Goal: Task Accomplishment & Management: Manage account settings

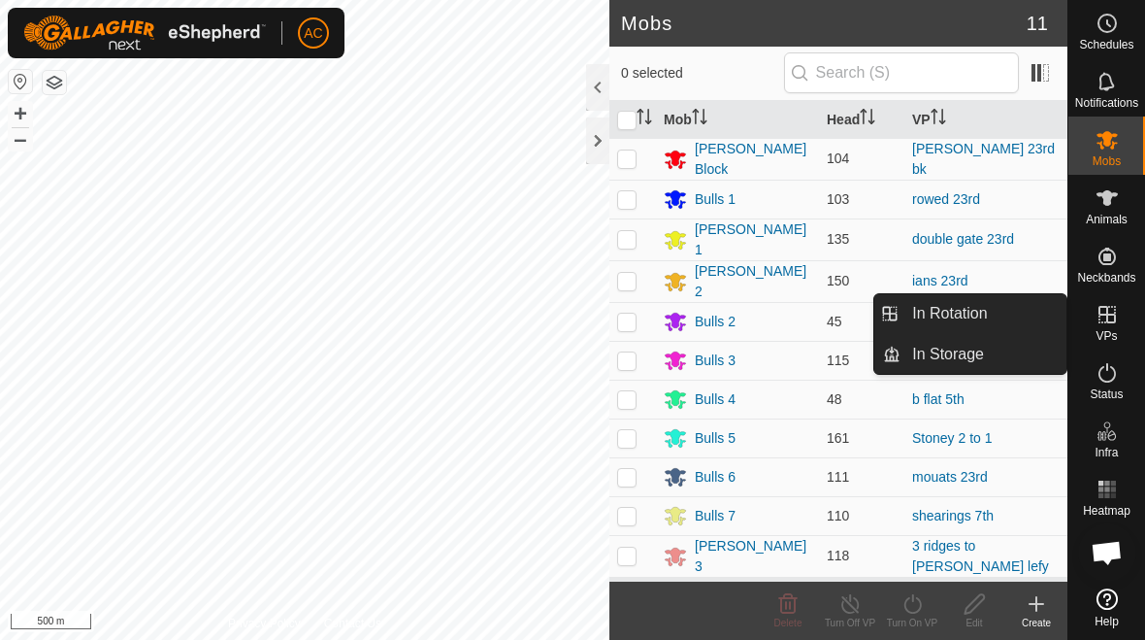
click at [1016, 306] on link "In Rotation" at bounding box center [984, 313] width 166 height 39
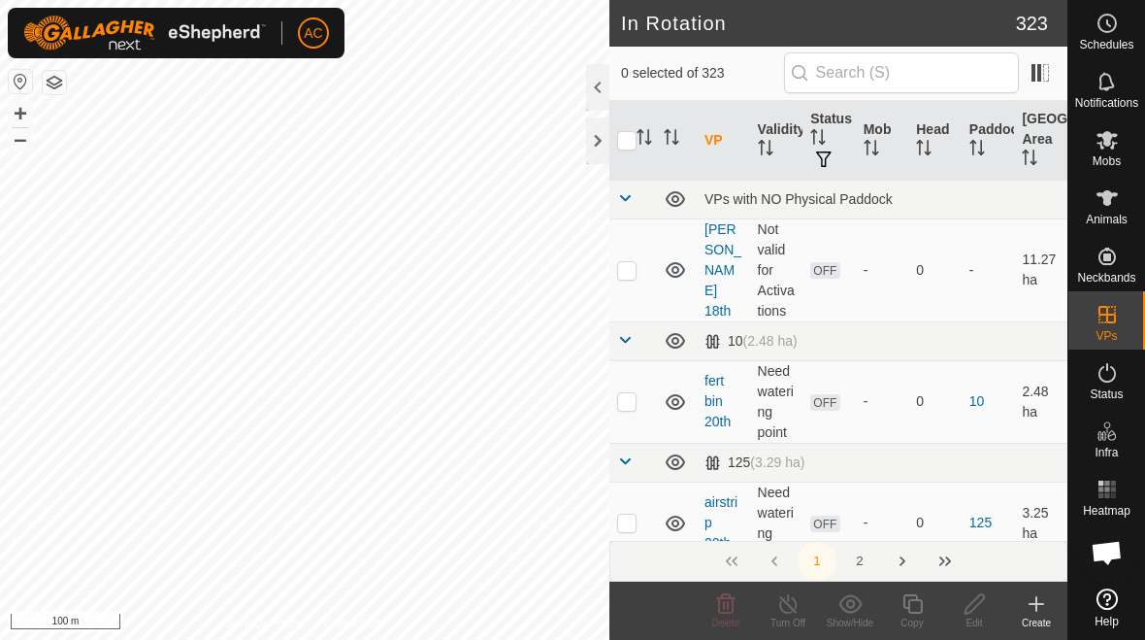
click at [1041, 615] on div "Create" at bounding box center [1037, 622] width 62 height 15
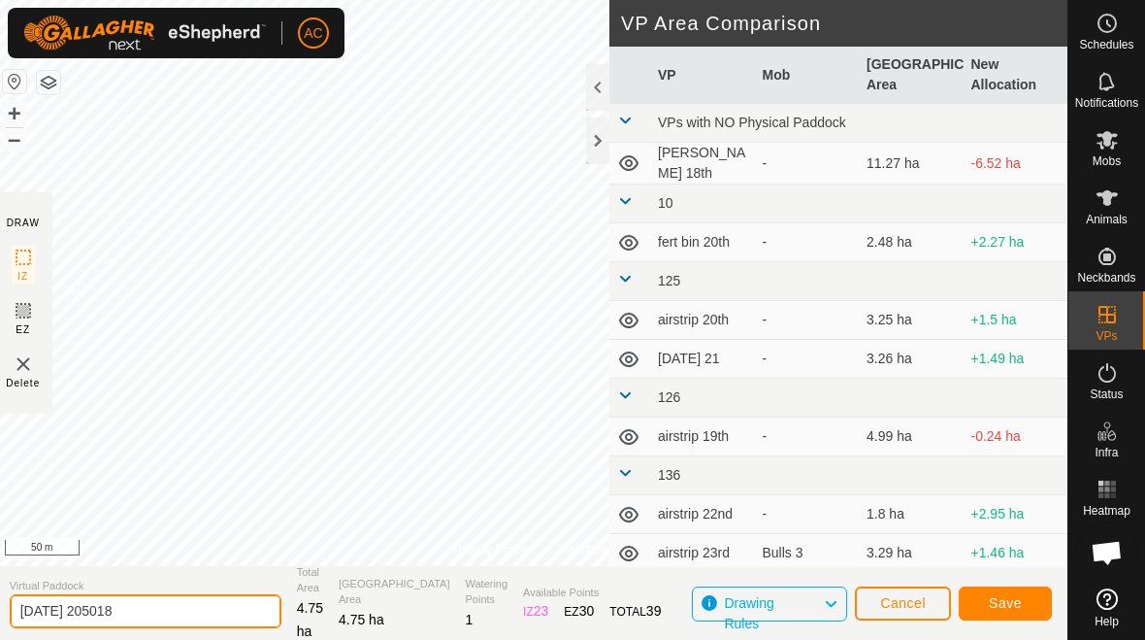
click at [182, 610] on input "[DATE] 205018" at bounding box center [146, 611] width 272 height 34
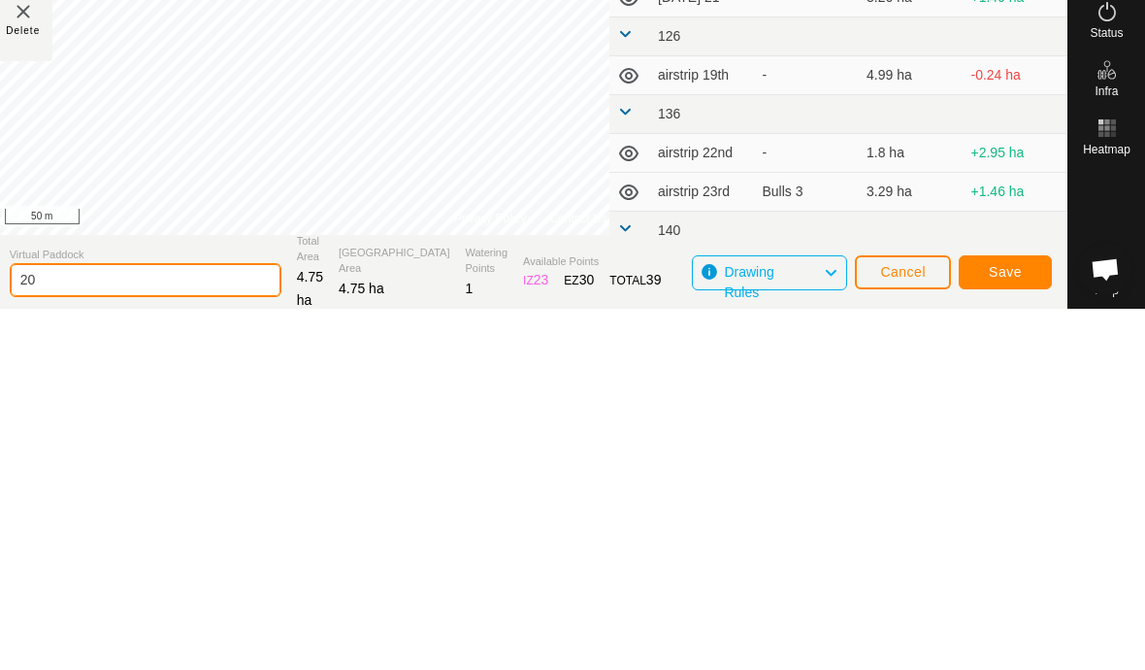
type input "2"
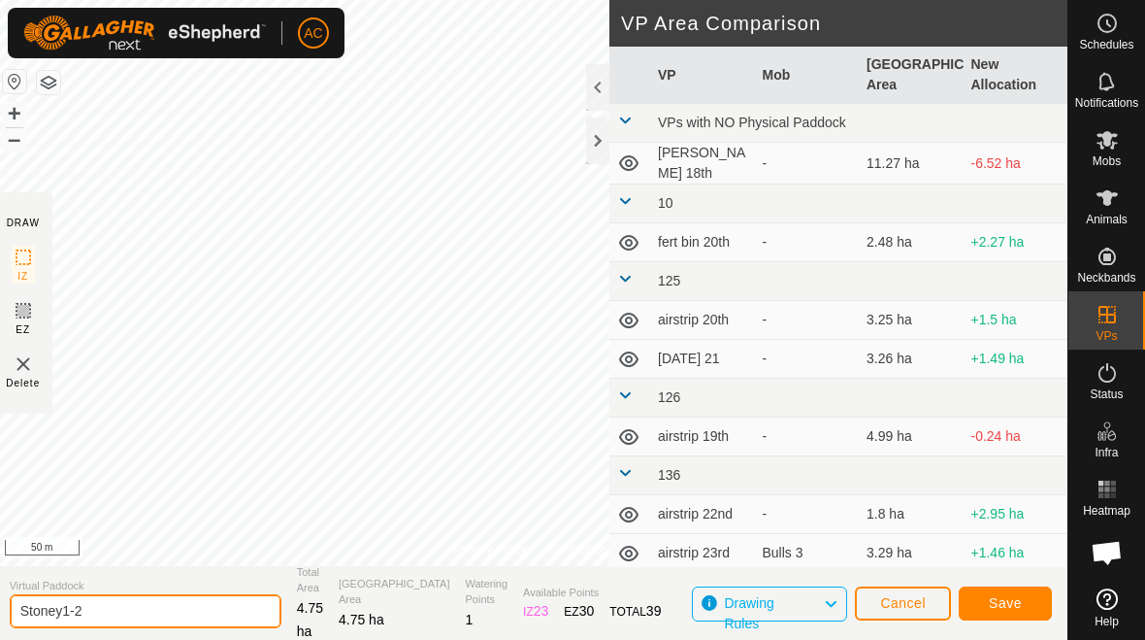
type input "Stoney1-2"
click at [1030, 598] on button "Save" at bounding box center [1005, 603] width 93 height 34
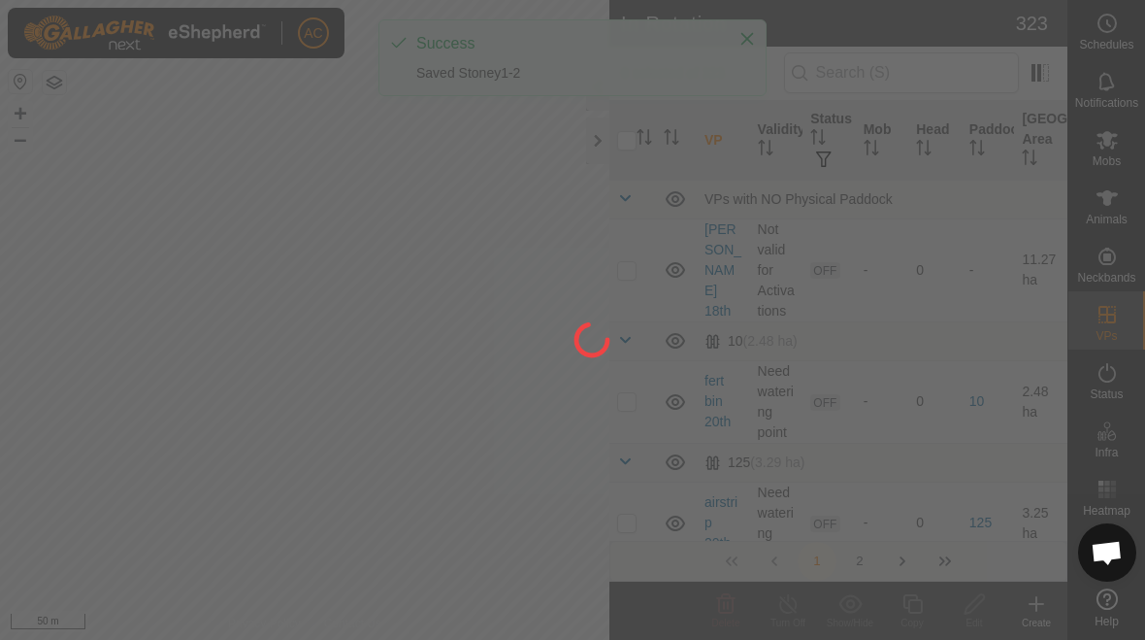
click at [747, 36] on div at bounding box center [572, 320] width 1145 height 640
click at [593, 137] on div at bounding box center [572, 320] width 1145 height 640
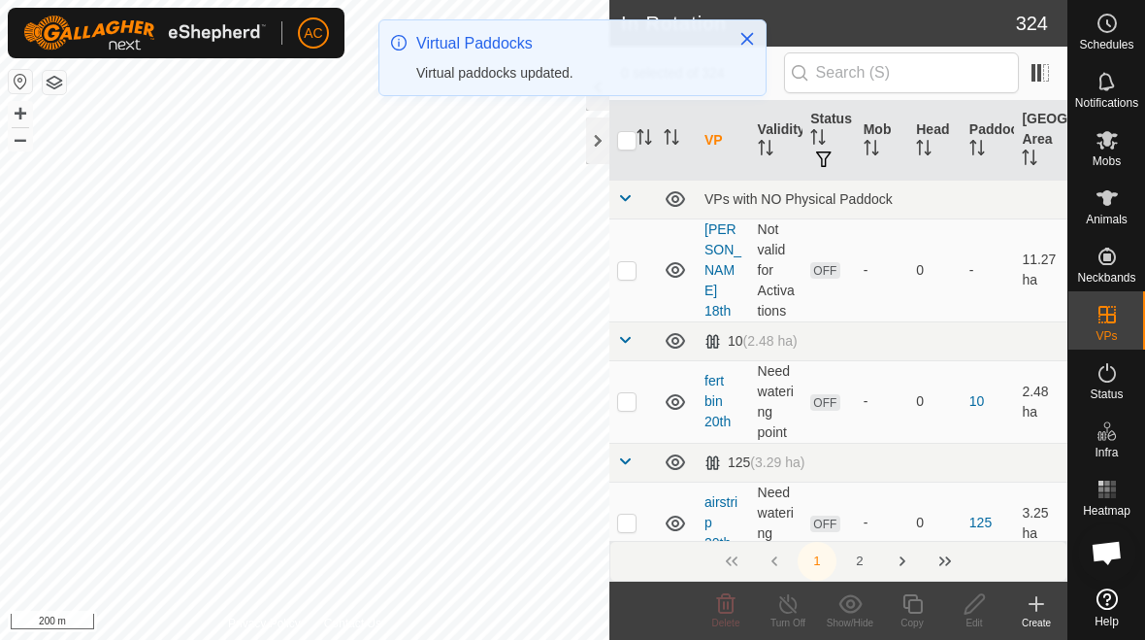
click at [741, 31] on icon "Close" at bounding box center [748, 39] width 16 height 16
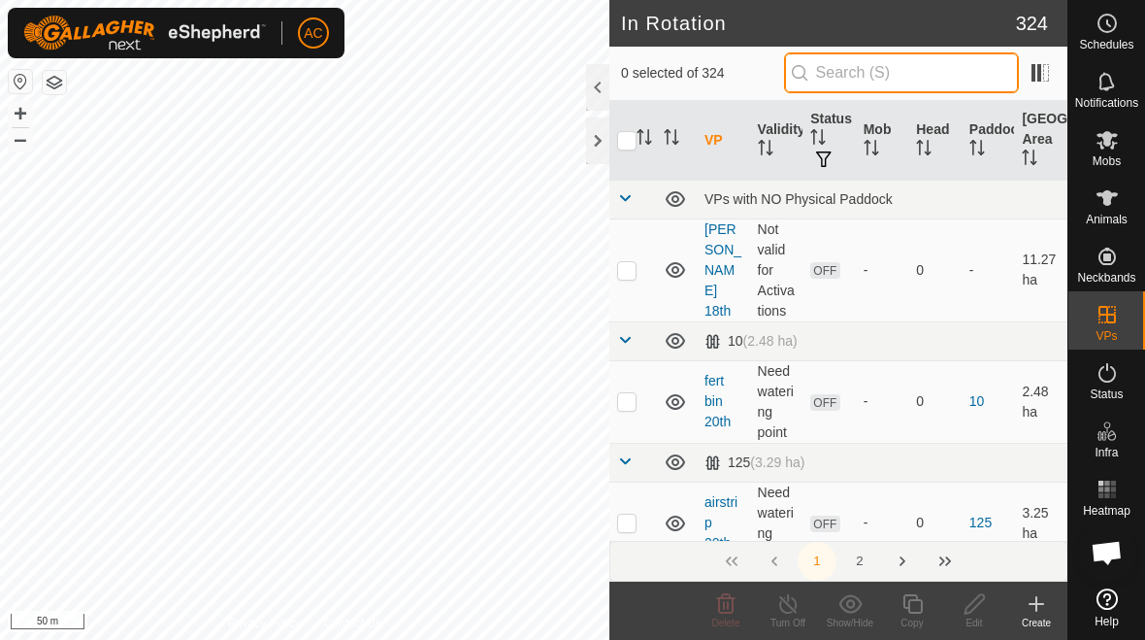
click at [921, 72] on input "text" at bounding box center [901, 72] width 235 height 41
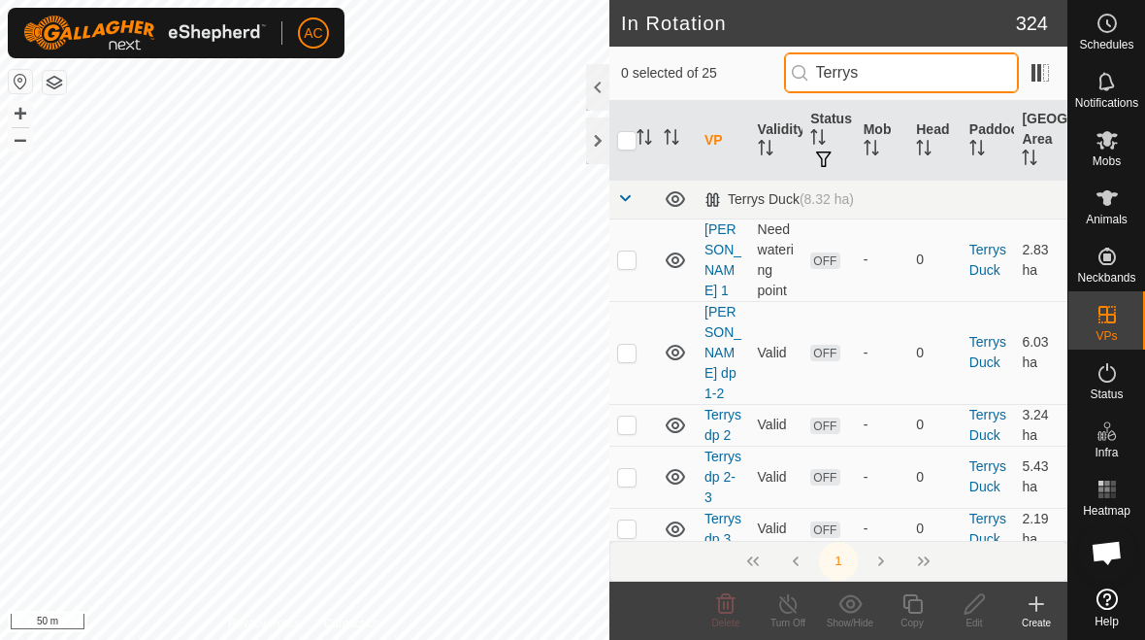
click at [960, 91] on input "Terrys" at bounding box center [901, 72] width 235 height 41
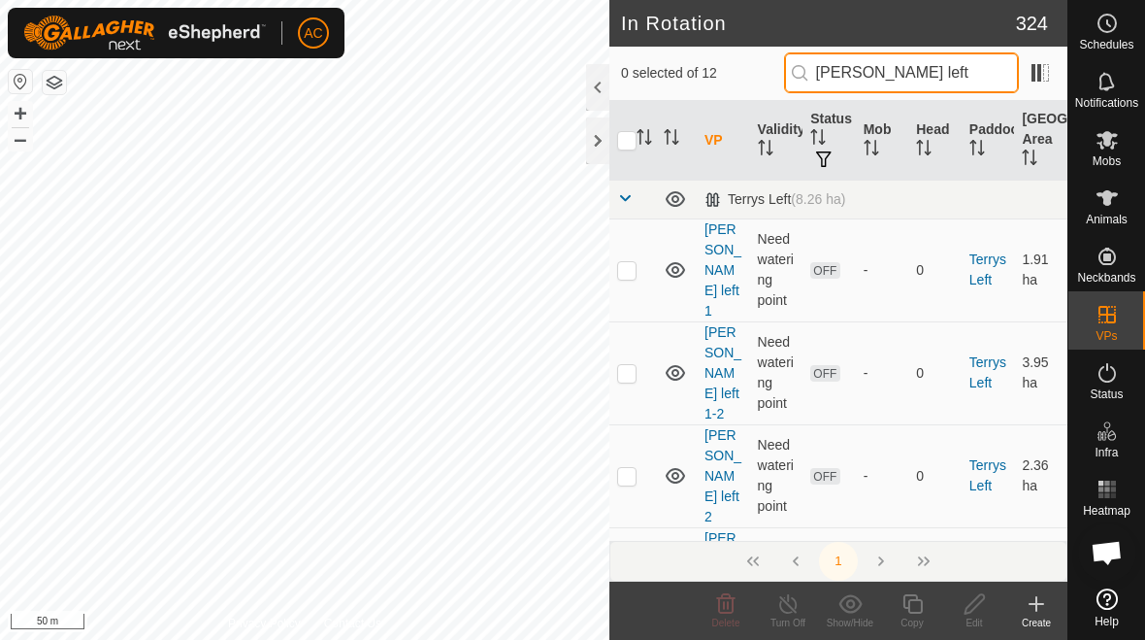
type input "[PERSON_NAME] left"
click at [628, 262] on p-checkbox at bounding box center [626, 270] width 19 height 16
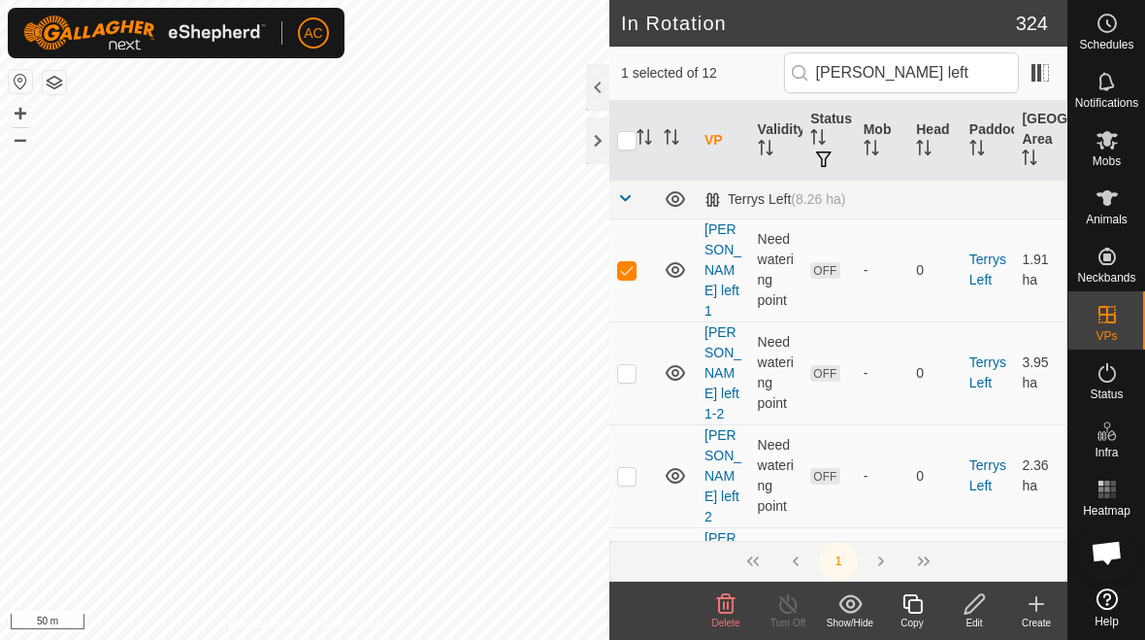
click at [644, 261] on td at bounding box center [633, 269] width 47 height 103
checkbox input "false"
click at [634, 365] on p-checkbox at bounding box center [626, 373] width 19 height 16
click at [638, 333] on td at bounding box center [633, 372] width 47 height 103
checkbox input "false"
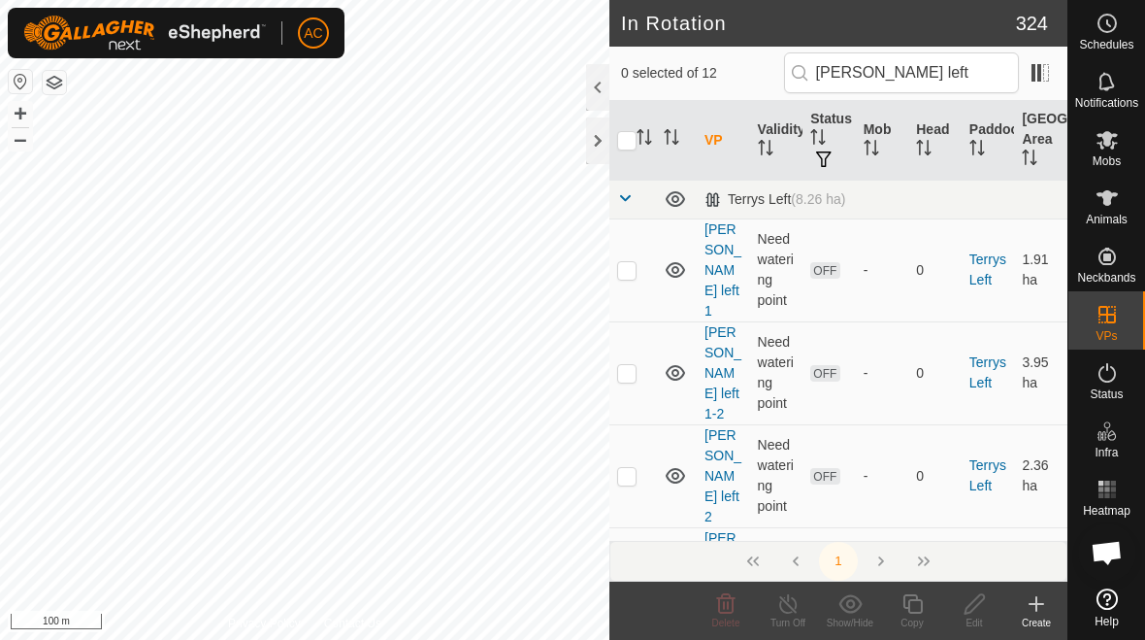
click at [631, 468] on p-checkbox at bounding box center [626, 476] width 19 height 16
checkbox input "false"
click at [629, 321] on td at bounding box center [633, 372] width 47 height 103
click at [626, 365] on p-checkbox at bounding box center [626, 373] width 19 height 16
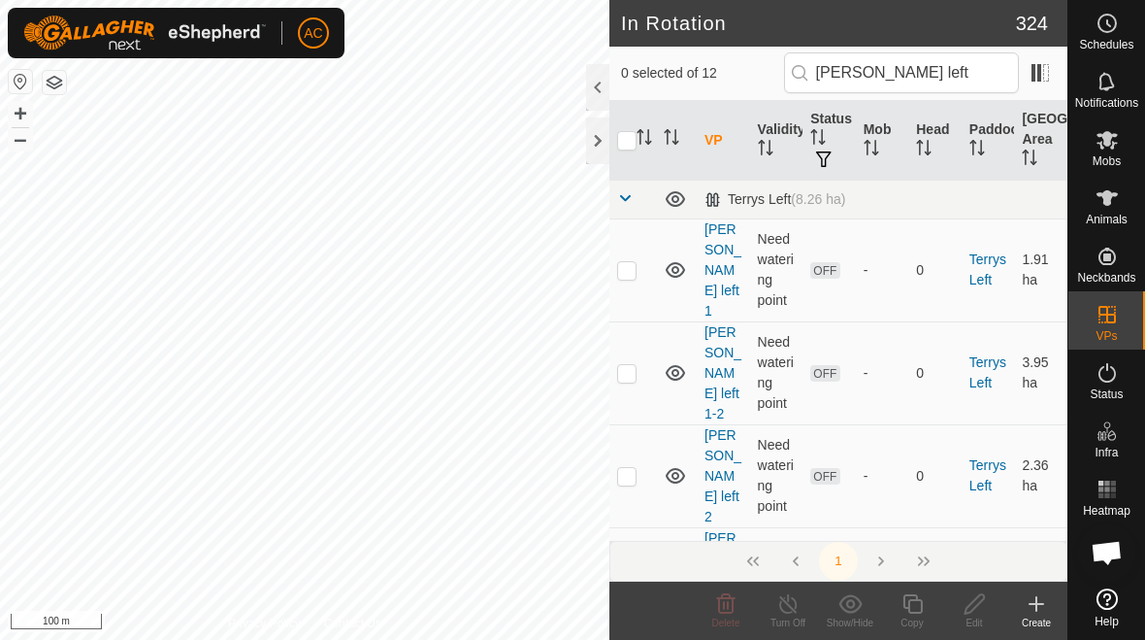
checkbox input "false"
click at [630, 468] on p-checkbox at bounding box center [626, 476] width 19 height 16
click at [624, 468] on p-checkbox at bounding box center [626, 476] width 19 height 16
checkbox input "false"
click at [629, 571] on p-checkbox at bounding box center [626, 579] width 19 height 16
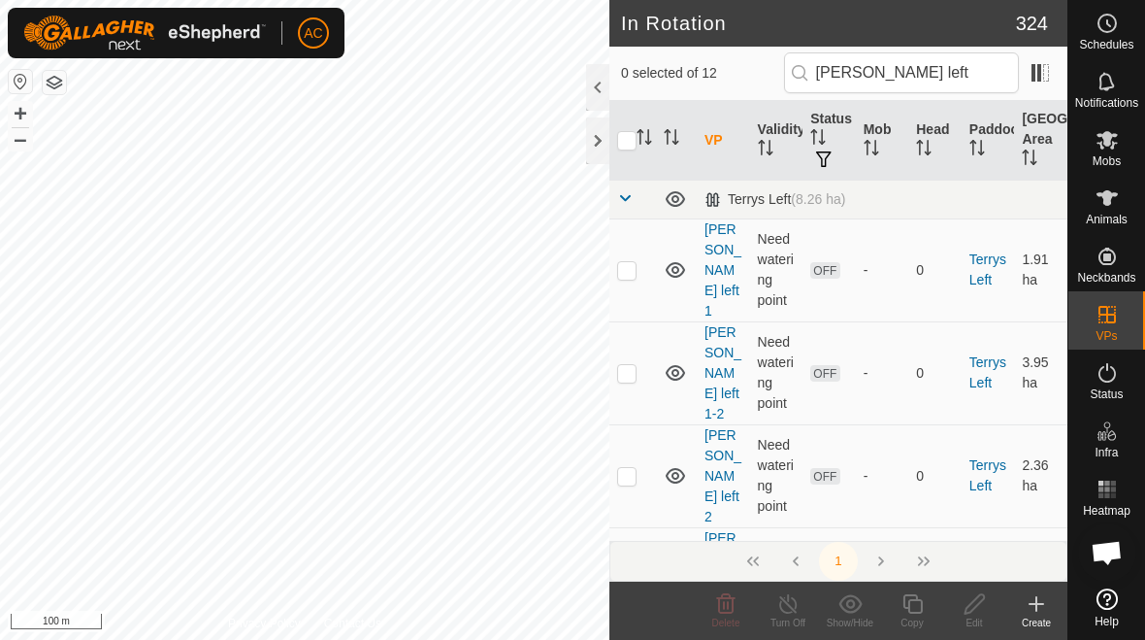
checkbox input "true"
click at [635, 436] on td at bounding box center [633, 475] width 47 height 103
checkbox input "true"
click at [628, 372] on td at bounding box center [633, 372] width 47 height 103
click at [624, 365] on p-checkbox at bounding box center [626, 373] width 19 height 16
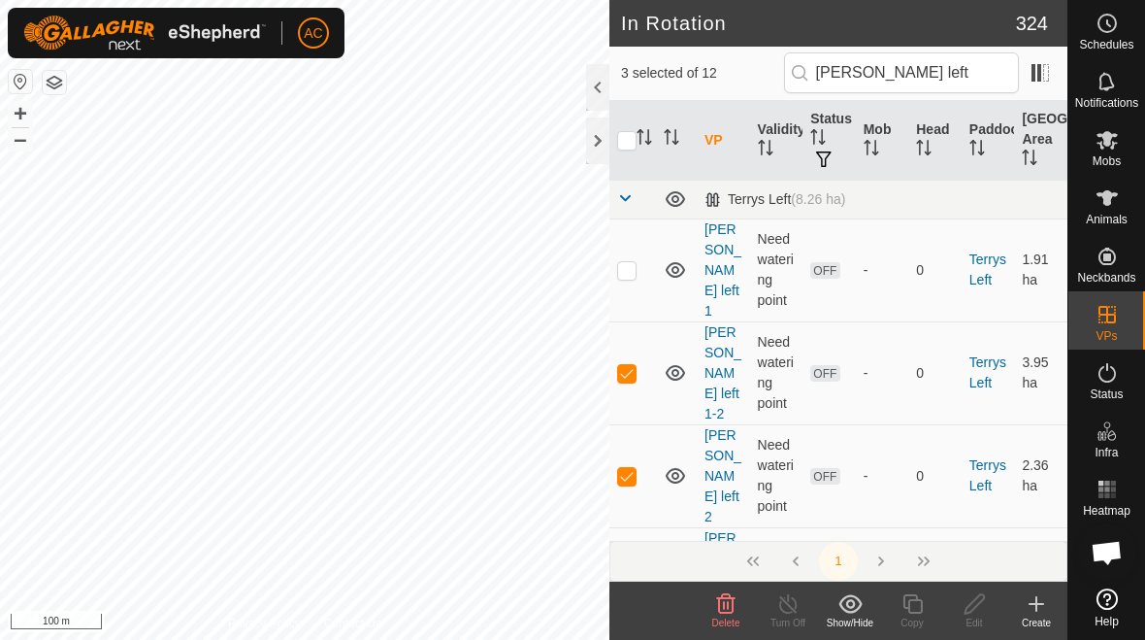
checkbox input "false"
click at [629, 433] on td at bounding box center [633, 475] width 47 height 103
checkbox input "false"
click at [633, 571] on p-checkbox at bounding box center [626, 579] width 19 height 16
checkbox input "false"
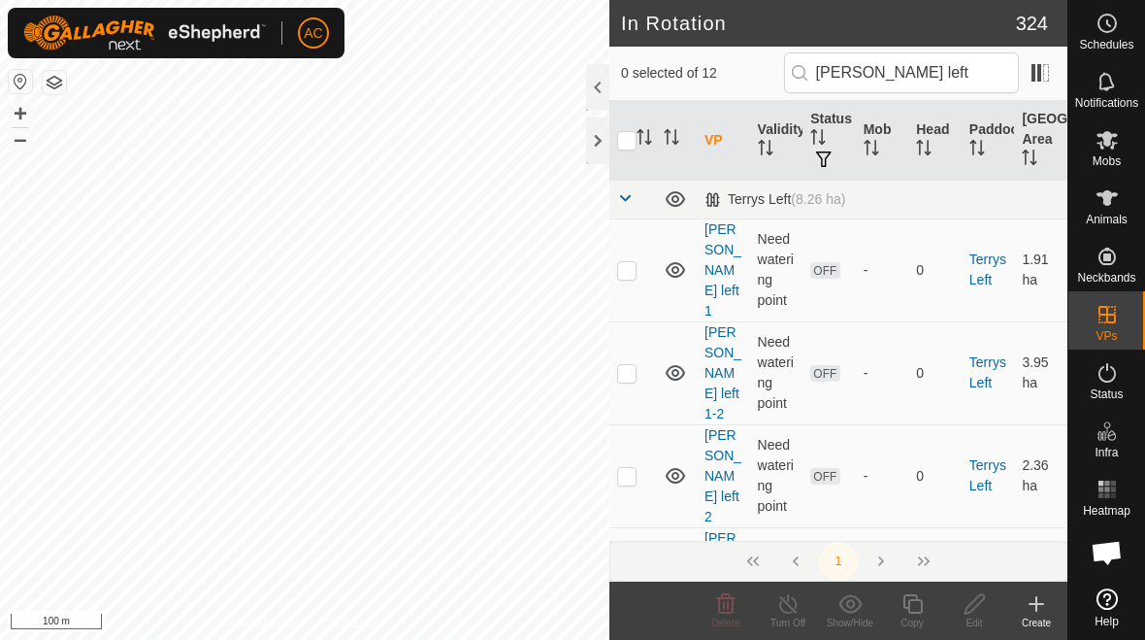
click at [631, 294] on td at bounding box center [633, 269] width 47 height 103
click at [634, 262] on p-checkbox at bounding box center [626, 270] width 19 height 16
checkbox input "false"
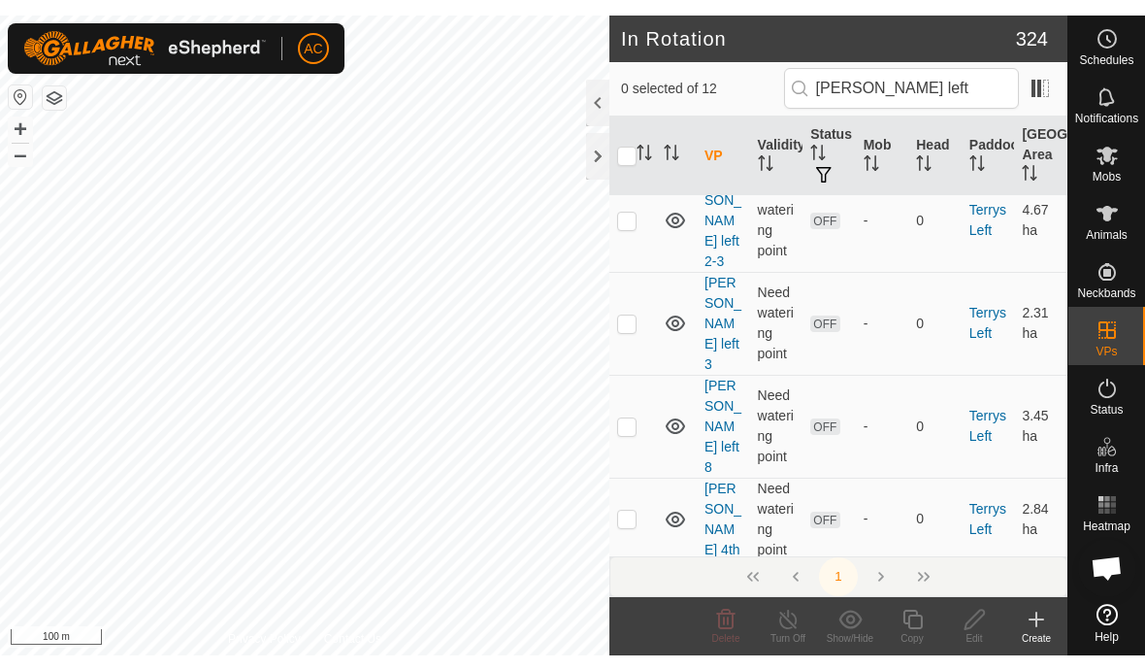
scroll to position [376, 0]
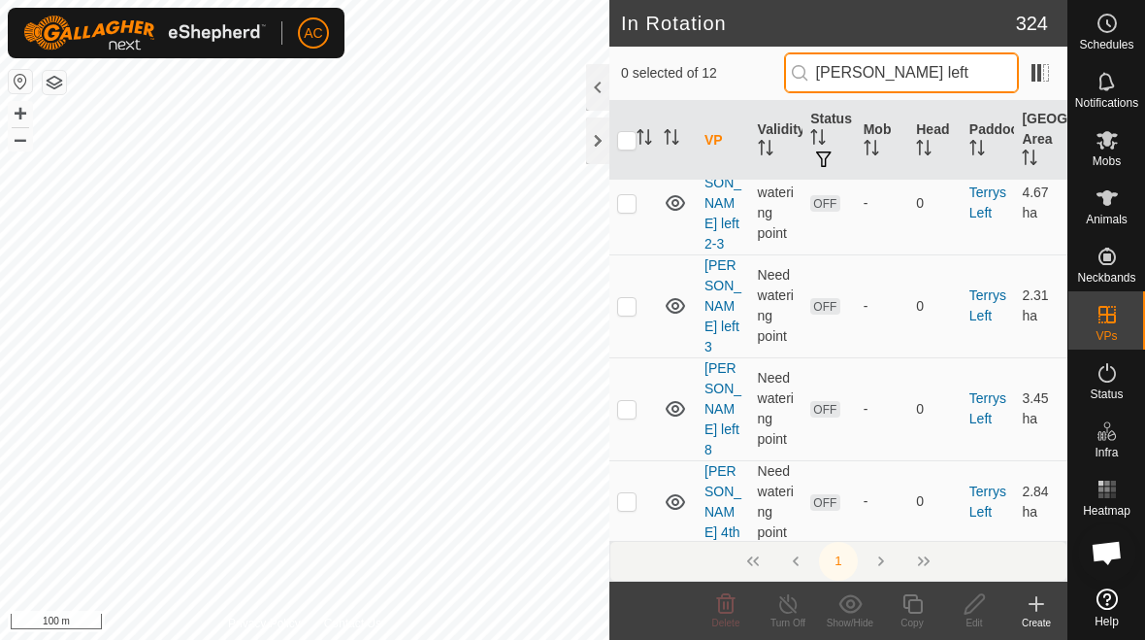
click at [977, 77] on input "[PERSON_NAME] left" at bounding box center [901, 72] width 235 height 41
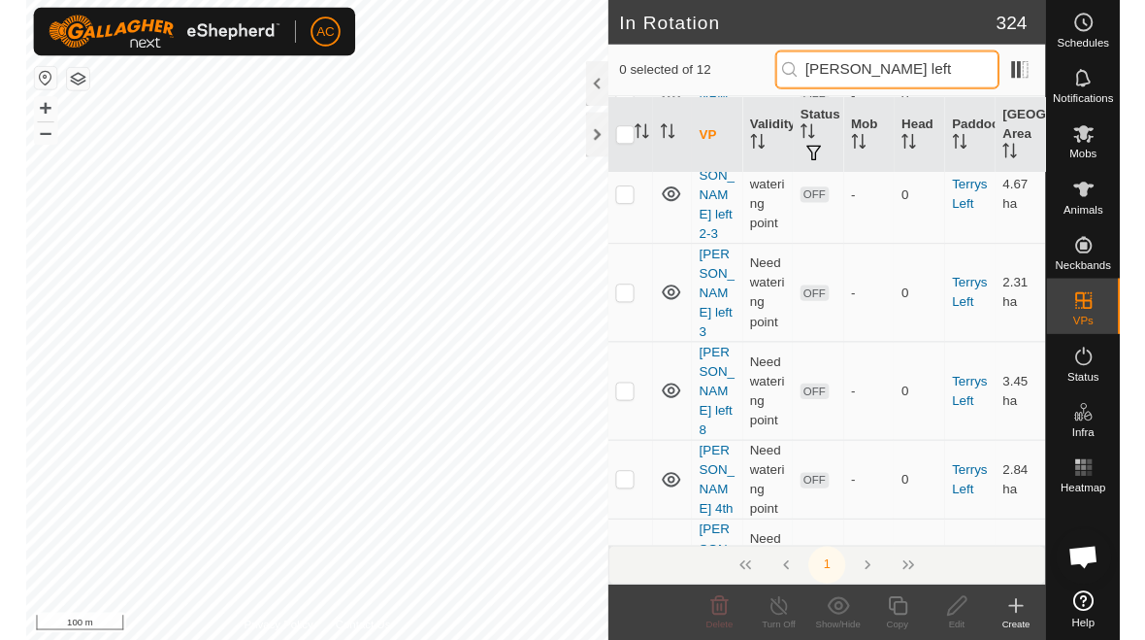
scroll to position [0, 0]
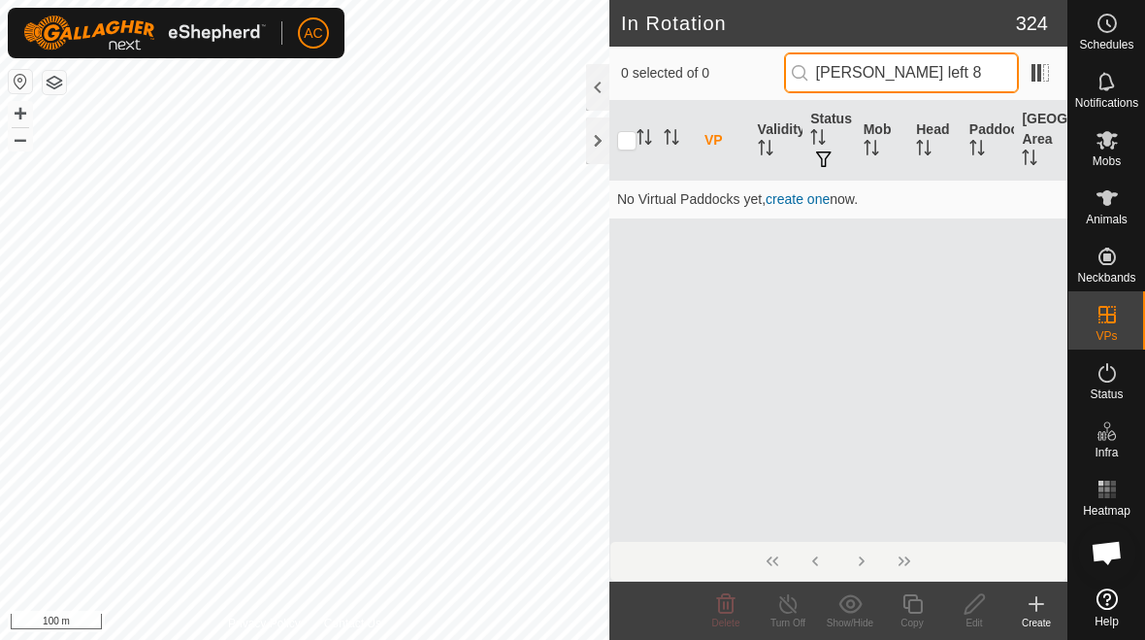
click at [984, 79] on input "[PERSON_NAME] left 8" at bounding box center [901, 72] width 235 height 41
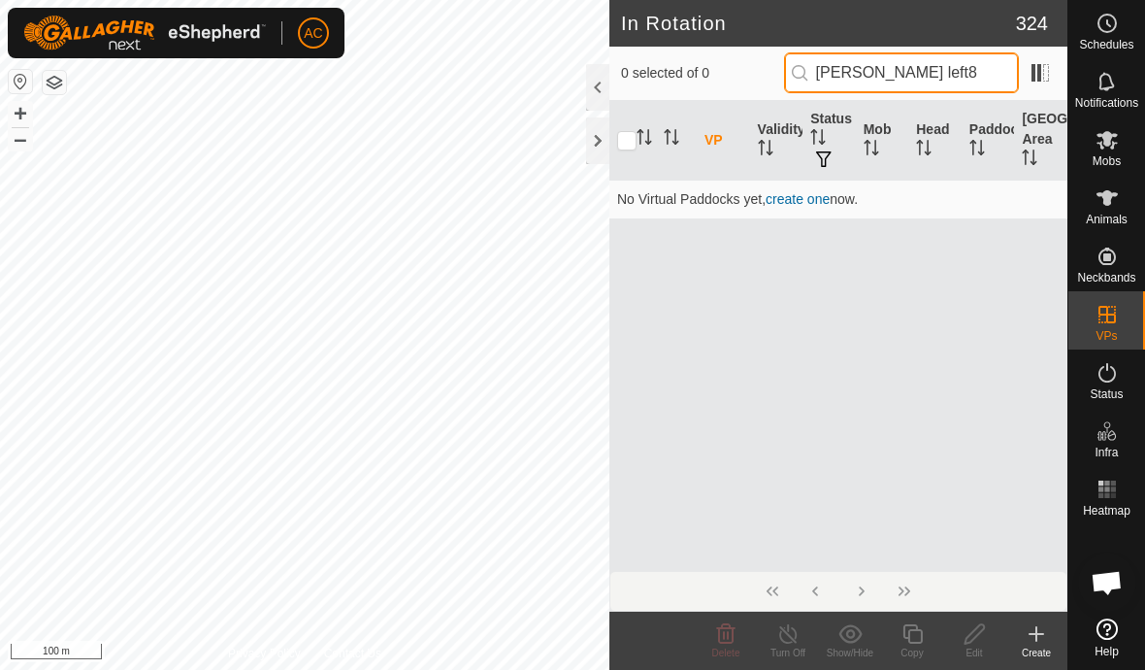
type input "[PERSON_NAME] left"
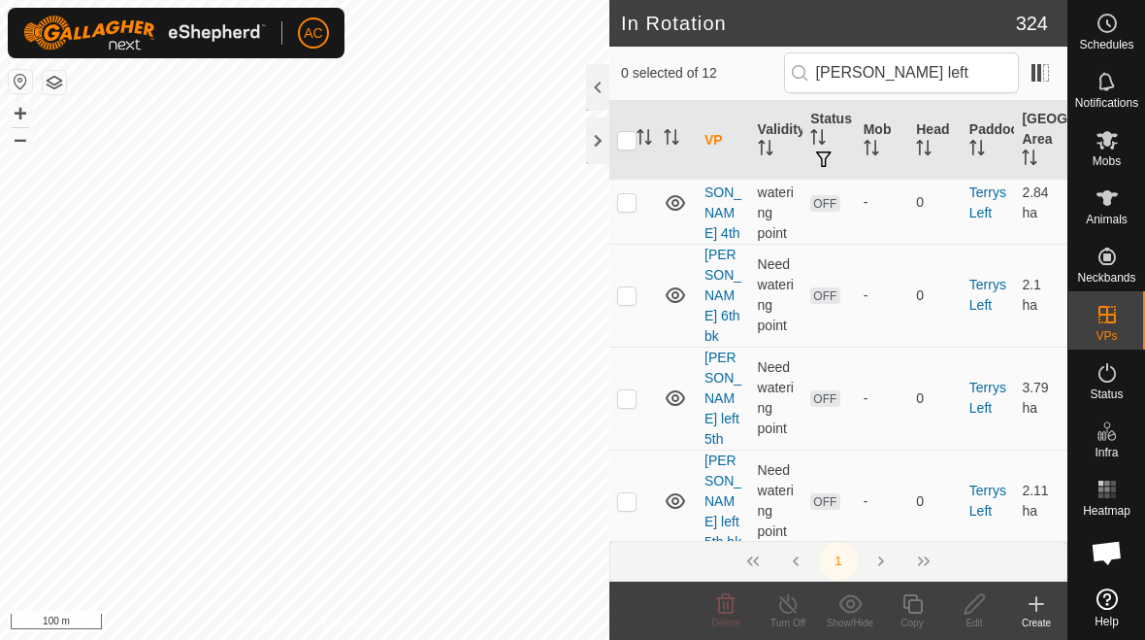
scroll to position [671, 0]
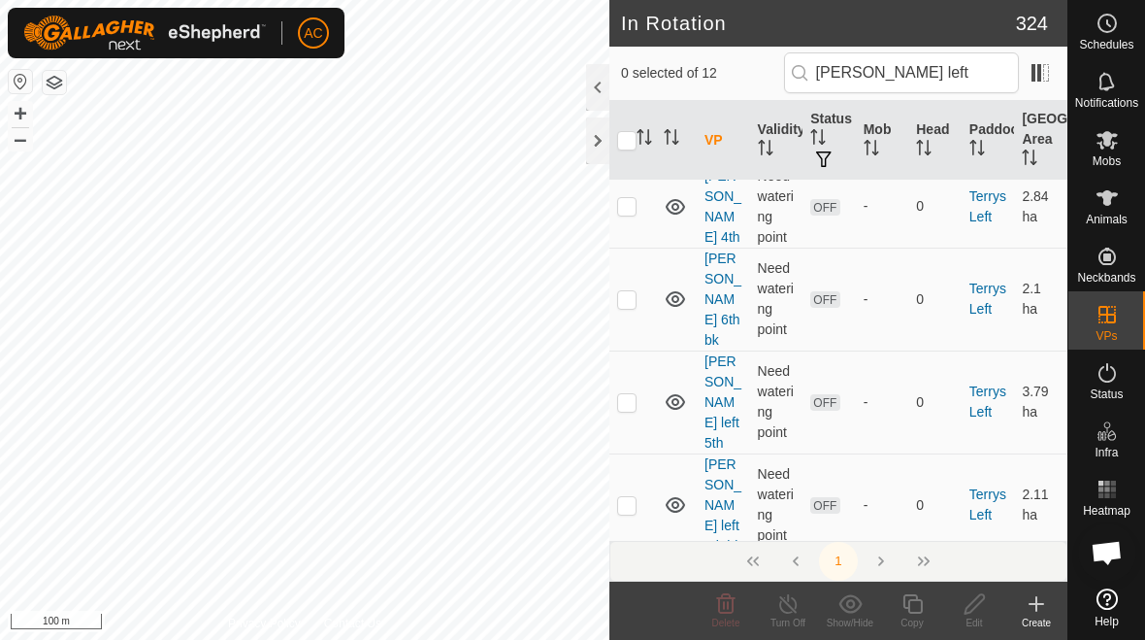
click at [887, 564] on div "1" at bounding box center [839, 561] width 458 height 41
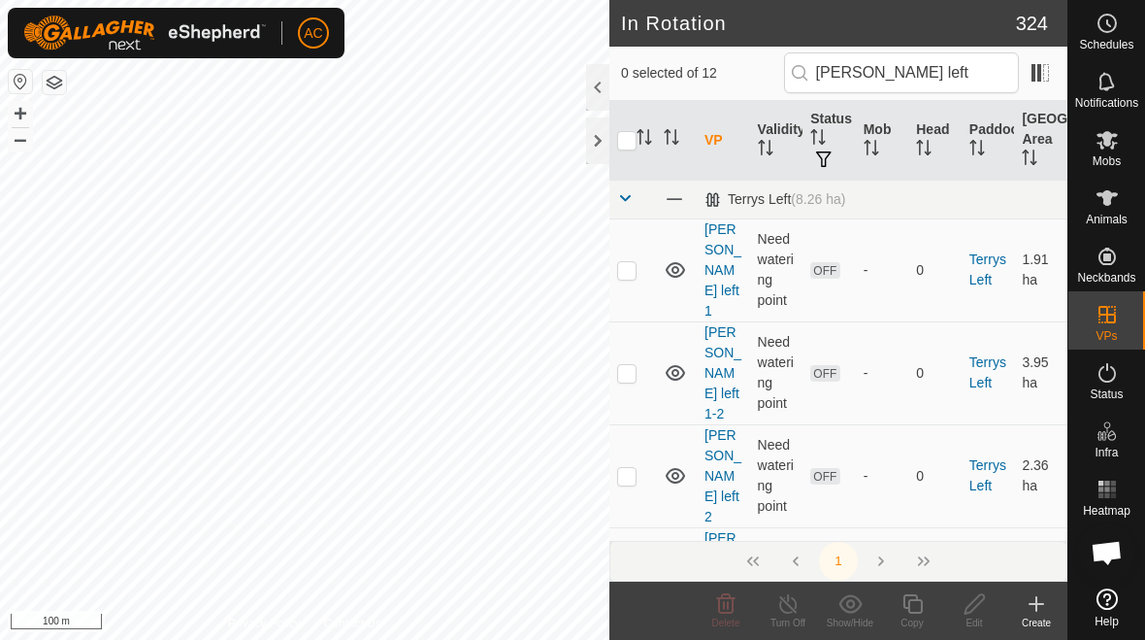
click at [678, 571] on icon at bounding box center [675, 579] width 19 height 16
click at [680, 464] on icon at bounding box center [675, 475] width 23 height 23
click at [678, 365] on icon at bounding box center [675, 373] width 19 height 16
click at [674, 265] on icon at bounding box center [675, 270] width 19 height 16
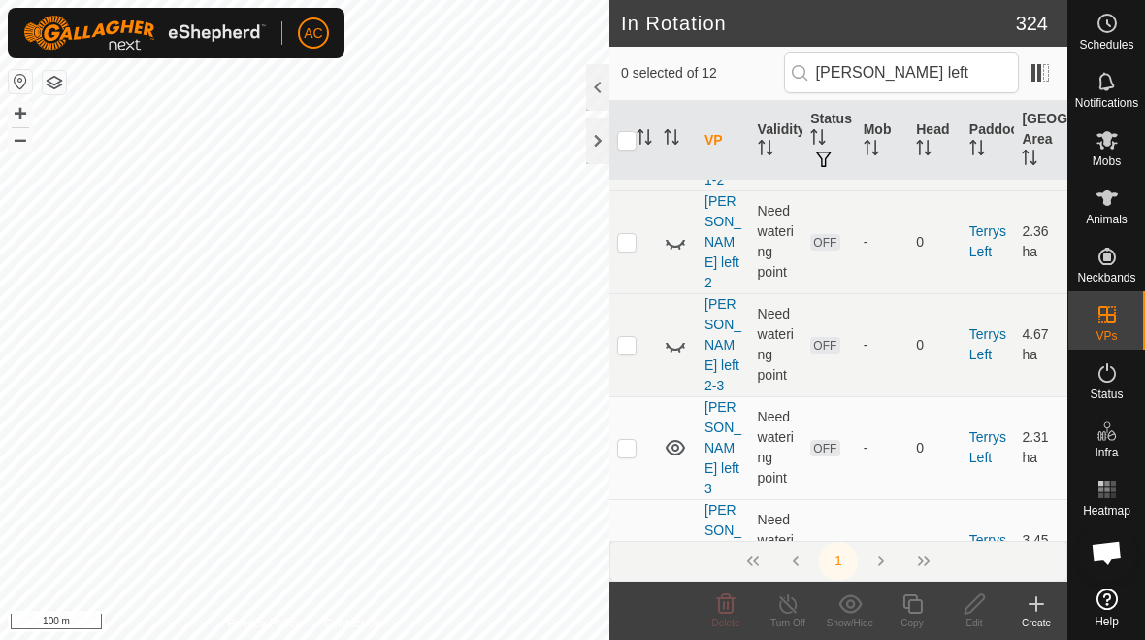
scroll to position [270, 0]
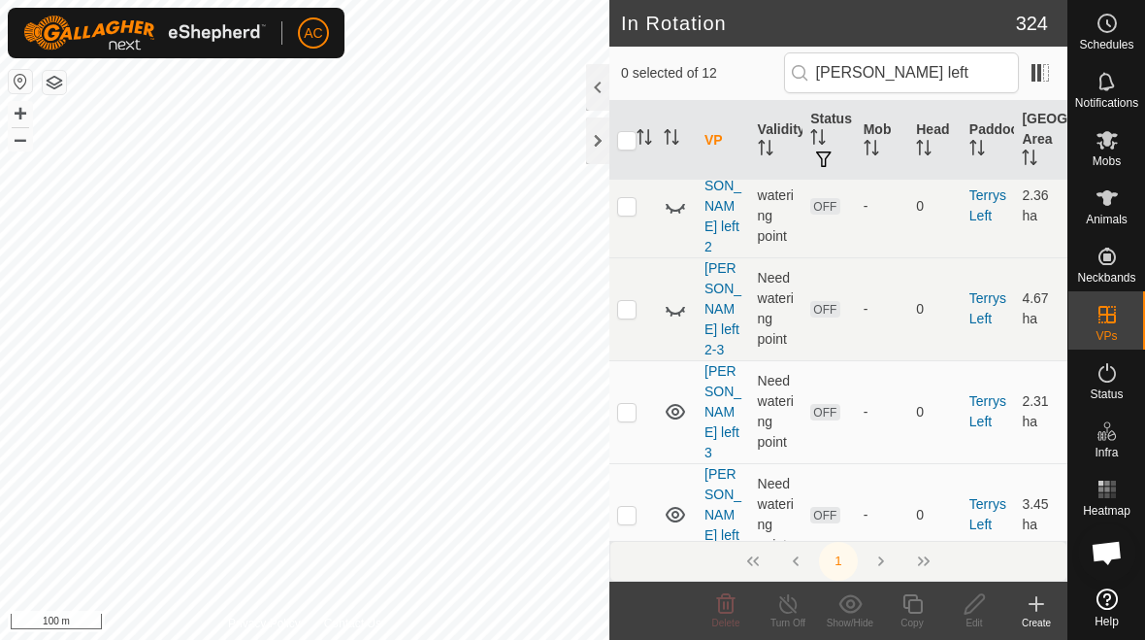
click at [677, 400] on icon at bounding box center [675, 411] width 23 height 23
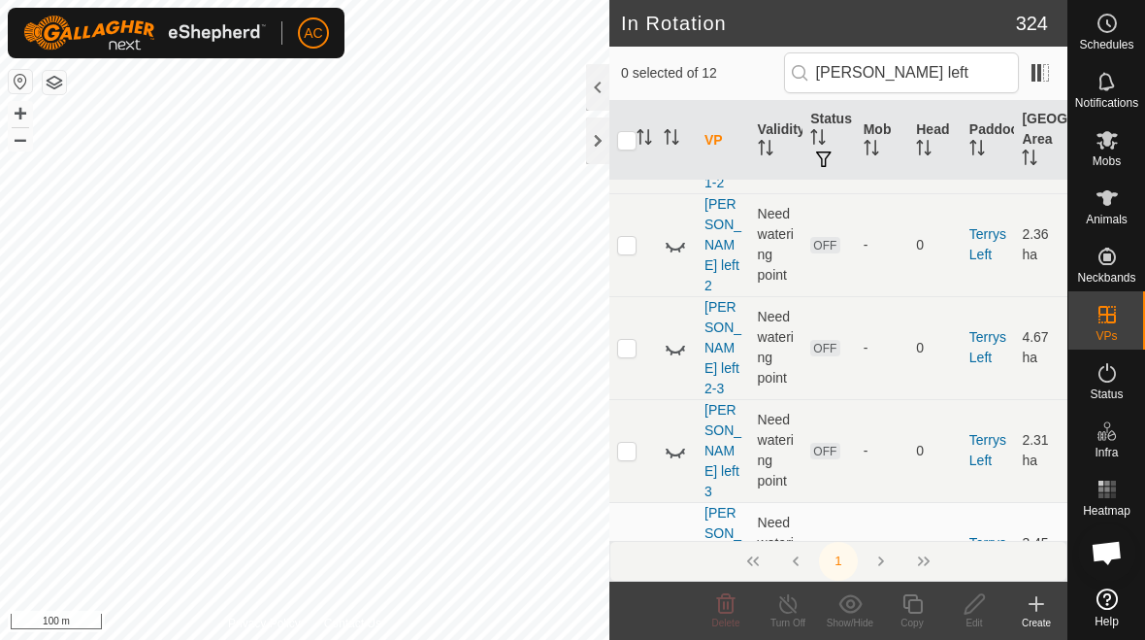
scroll to position [235, 0]
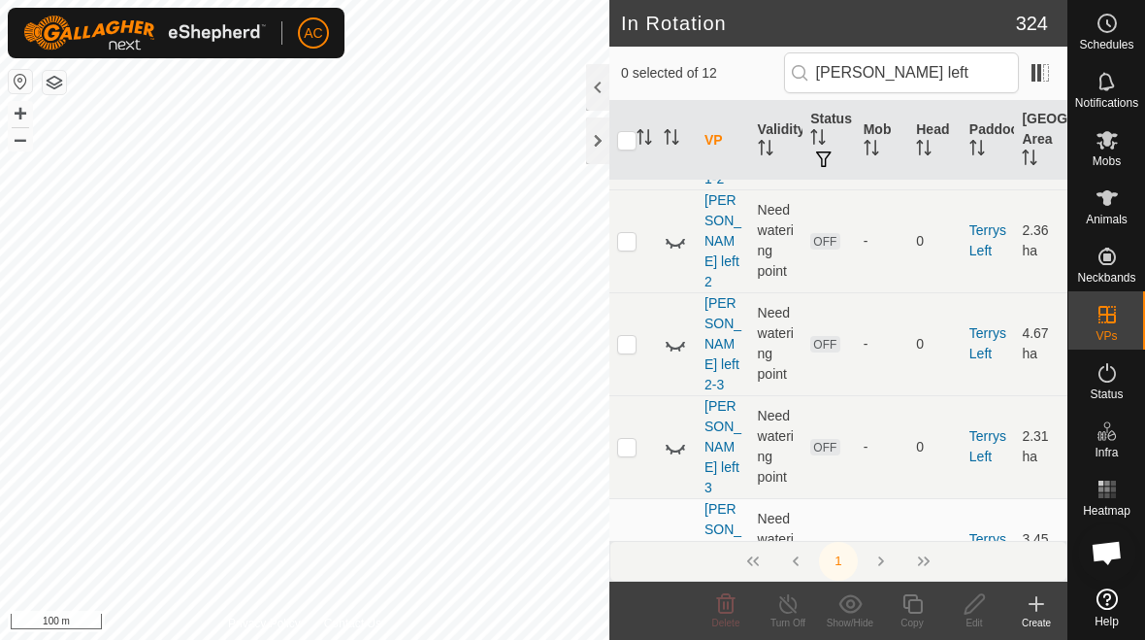
click at [685, 538] on icon at bounding box center [675, 549] width 23 height 23
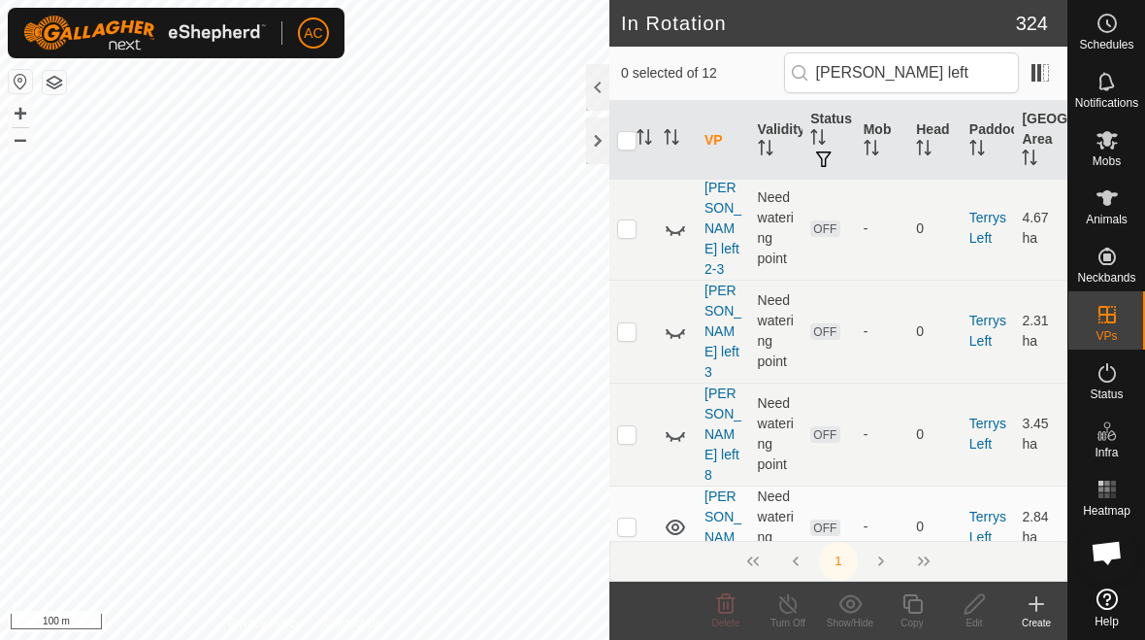
scroll to position [351, 0]
click at [685, 514] on icon at bounding box center [675, 525] width 23 height 23
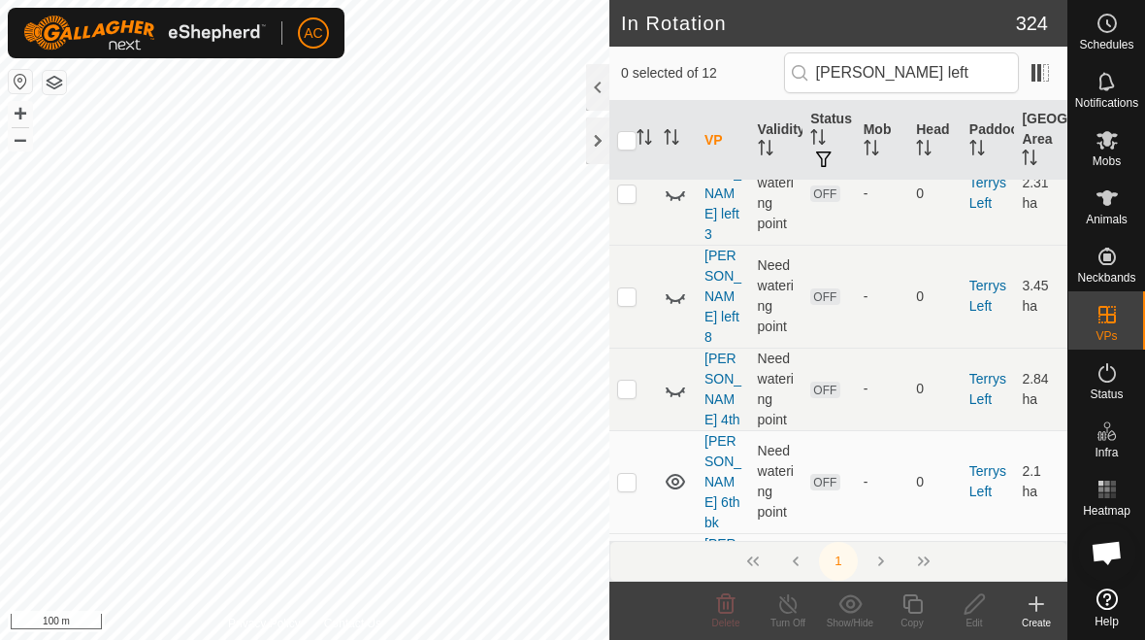
scroll to position [515, 0]
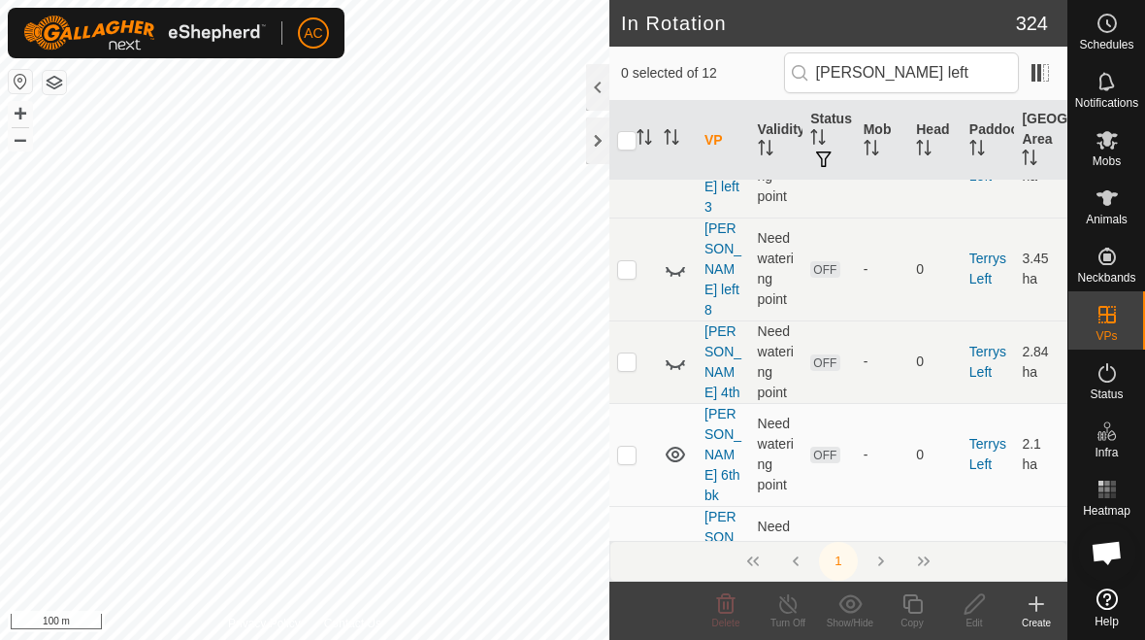
click at [682, 443] on icon at bounding box center [675, 454] width 23 height 23
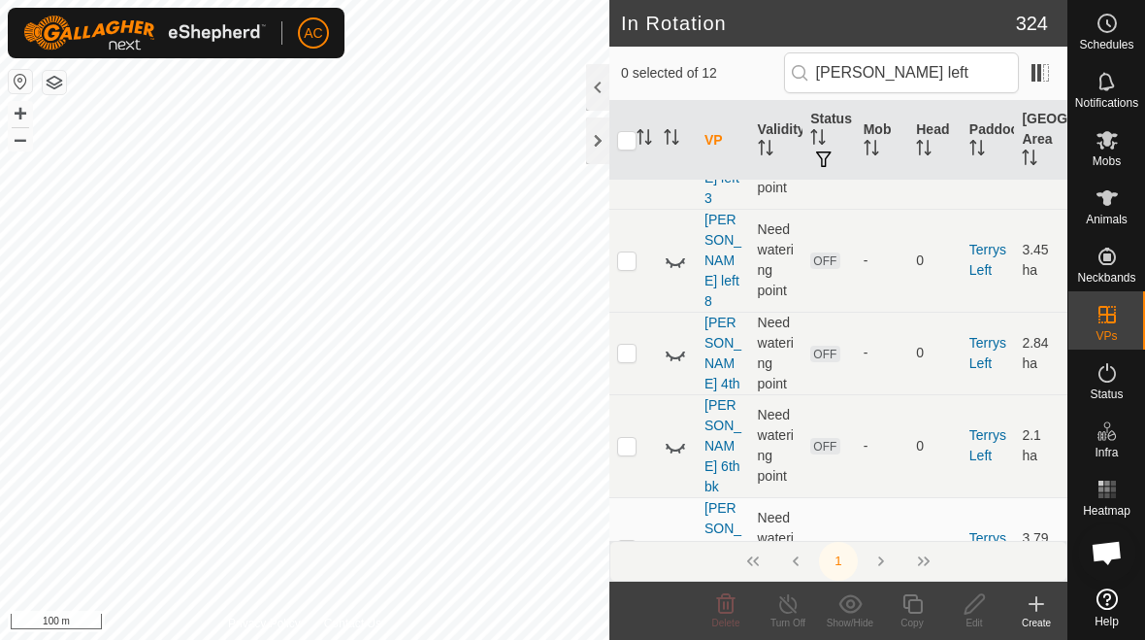
scroll to position [528, 0]
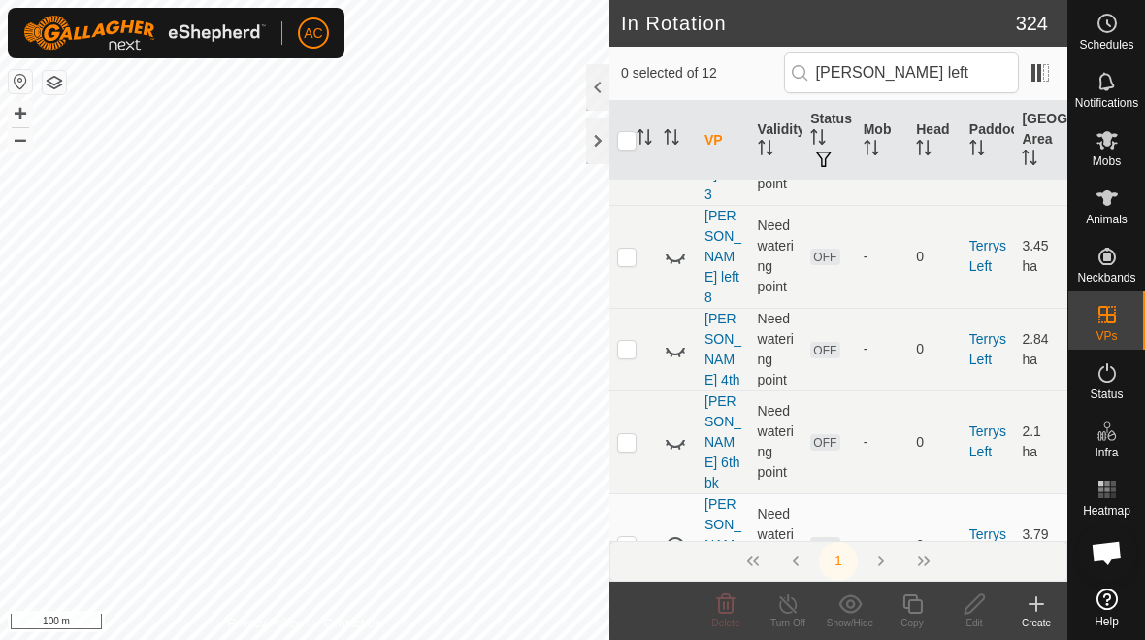
click at [679, 533] on icon at bounding box center [675, 544] width 23 height 23
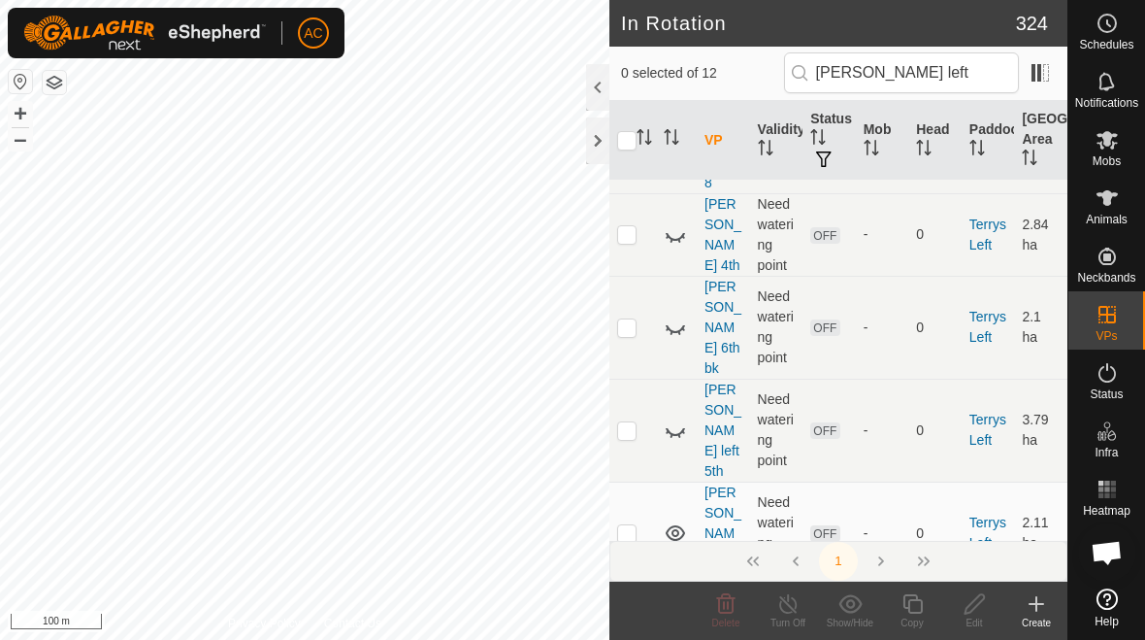
scroll to position [644, 0]
click at [678, 519] on icon at bounding box center [675, 530] width 23 height 23
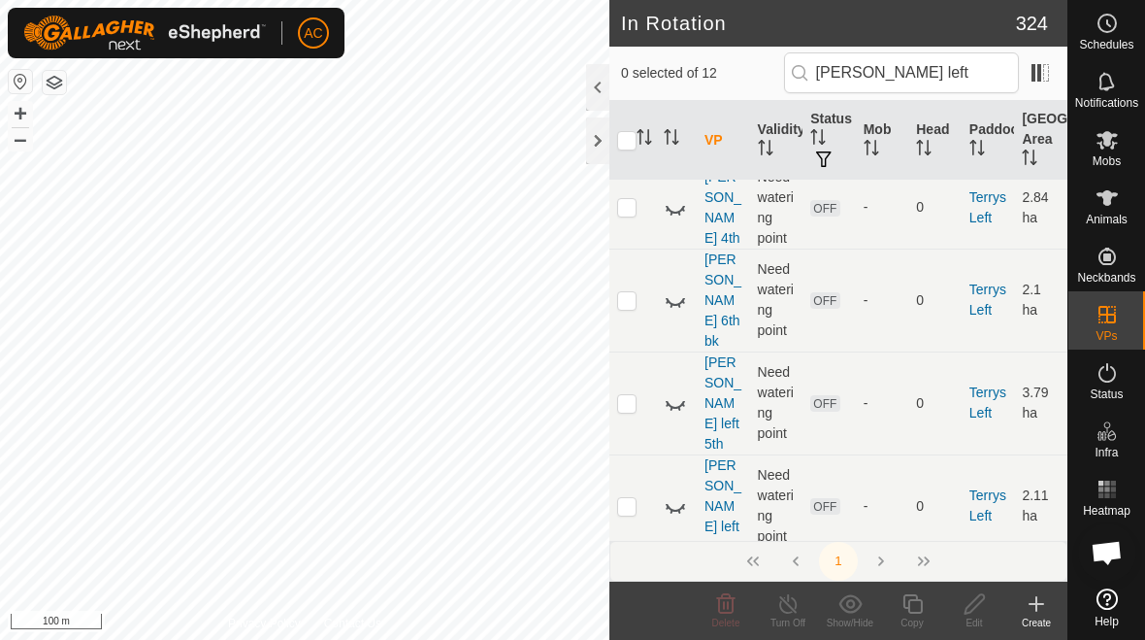
scroll to position [668, 0]
click at [677, 599] on icon at bounding box center [675, 610] width 23 height 23
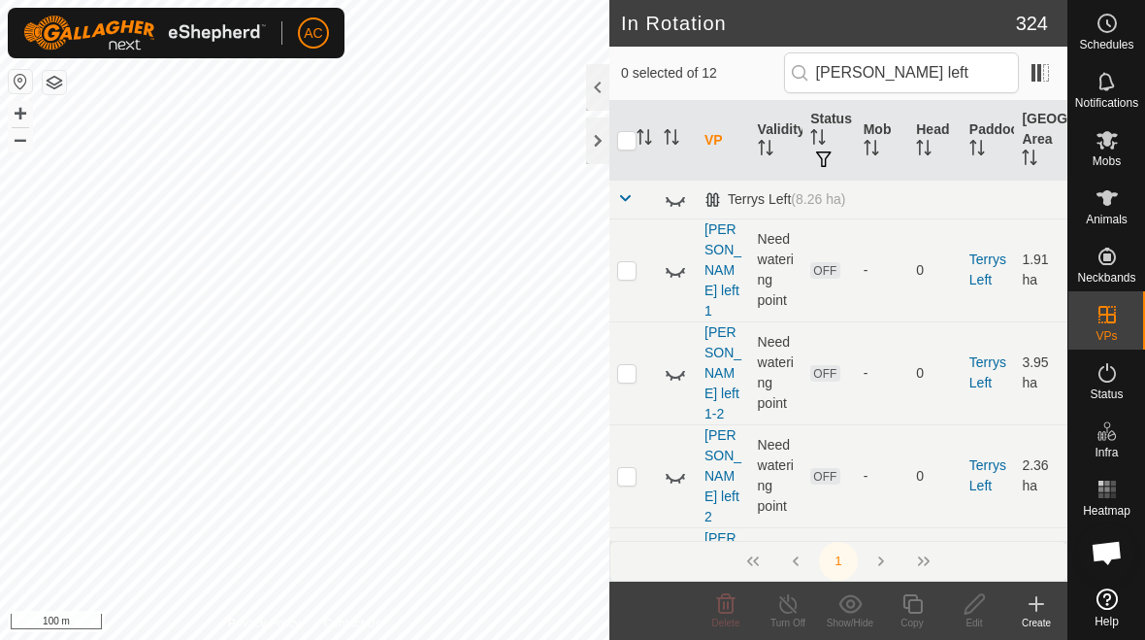
click at [685, 464] on icon at bounding box center [675, 475] width 23 height 23
click at [685, 361] on icon at bounding box center [675, 372] width 23 height 23
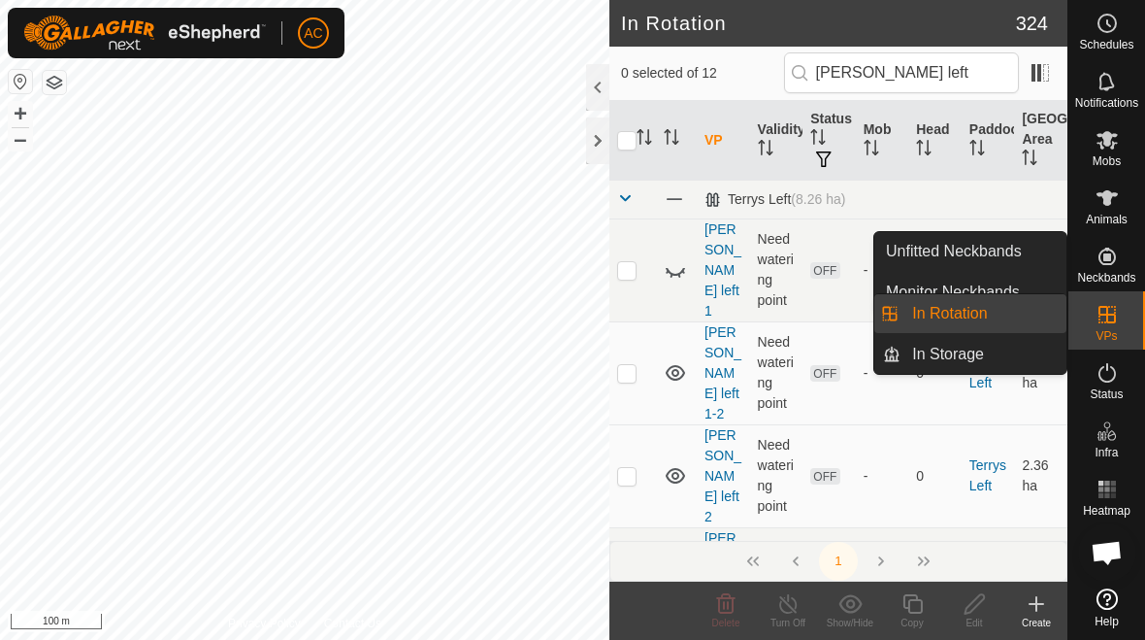
click at [1007, 351] on link "In Storage" at bounding box center [984, 354] width 166 height 39
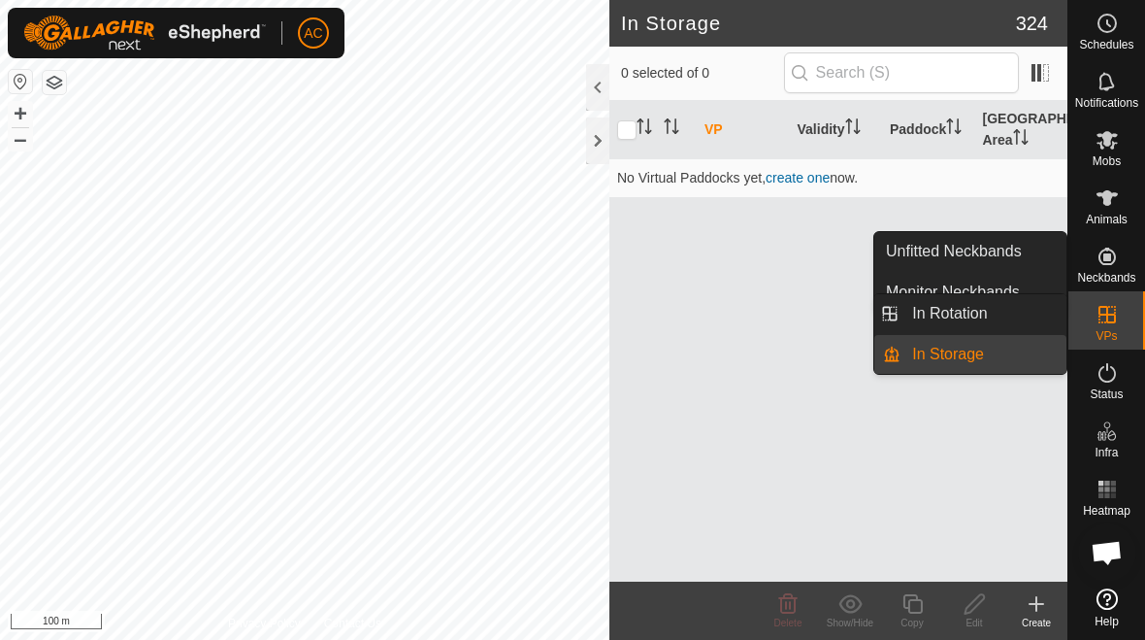
click at [1012, 316] on link "In Rotation" at bounding box center [984, 313] width 166 height 39
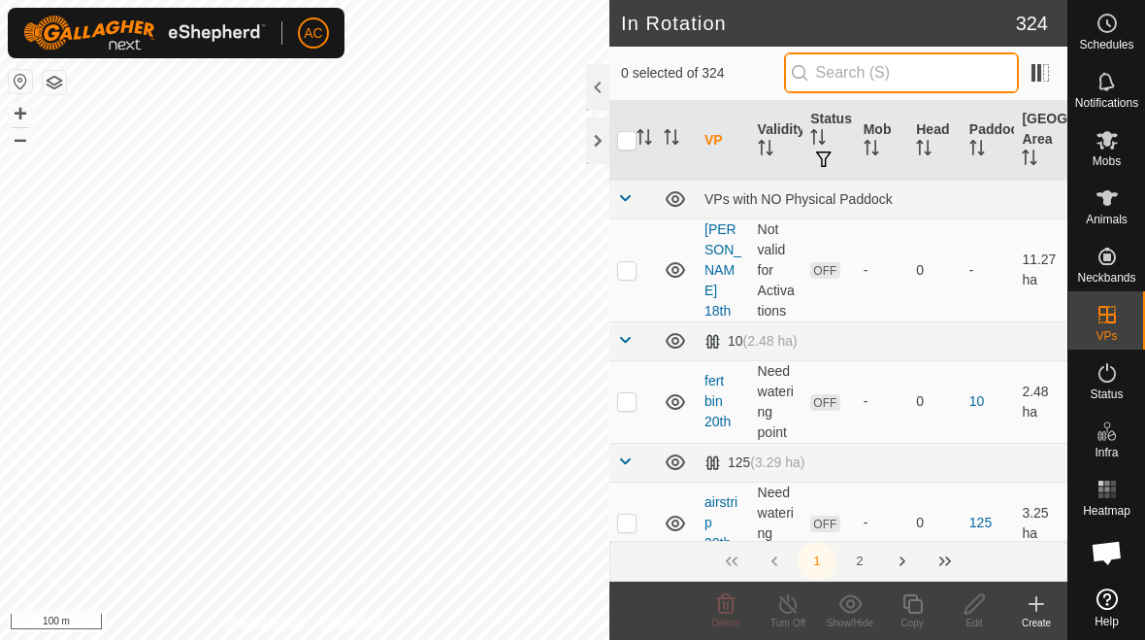
click at [968, 68] on input "text" at bounding box center [901, 72] width 235 height 41
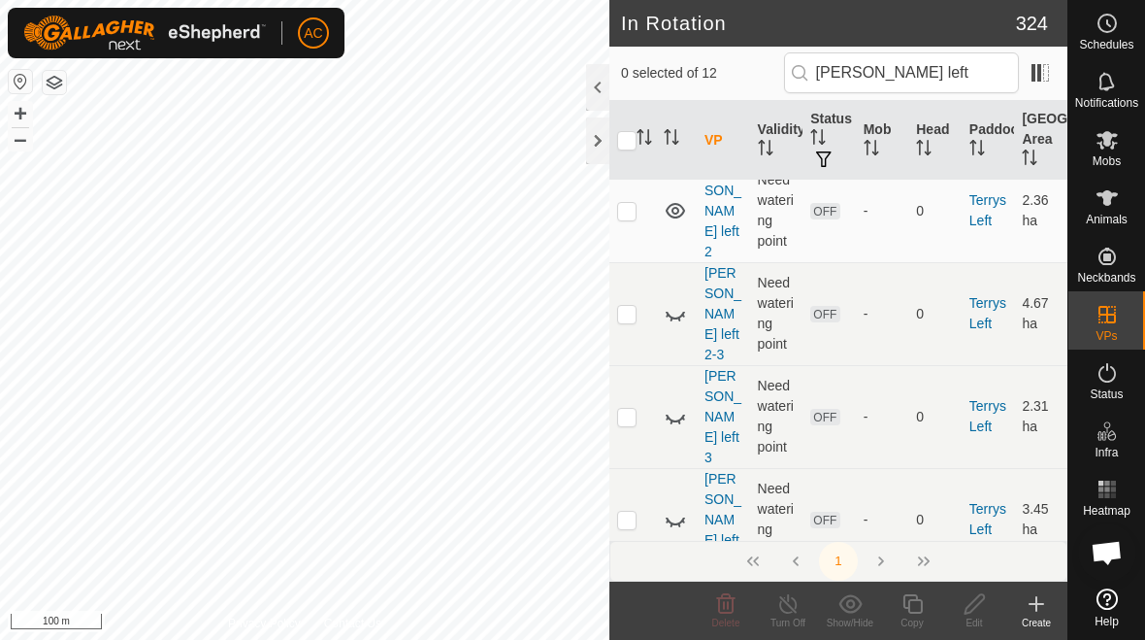
scroll to position [264, 0]
type input "[PERSON_NAME] left"
click at [677, 336] on tbody "Terrys Left (8.26 ha) [PERSON_NAME] left 1 Need watering point OFF - 0 Terrys L…" at bounding box center [839, 542] width 458 height 1253
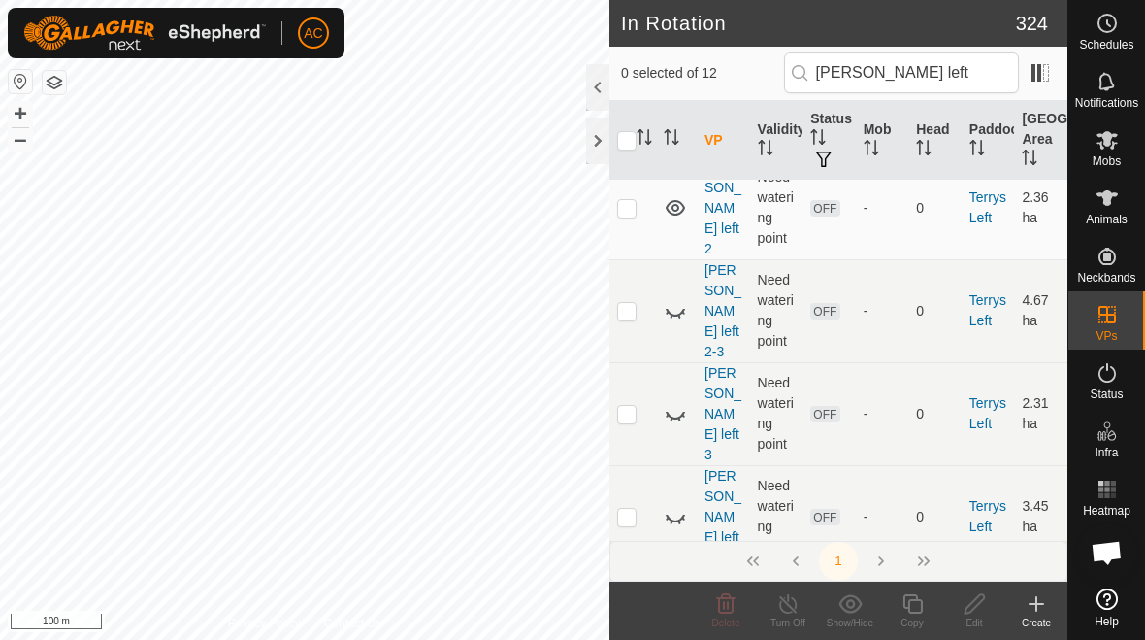
scroll to position [269, 0]
click at [678, 416] on icon at bounding box center [679, 418] width 3 height 4
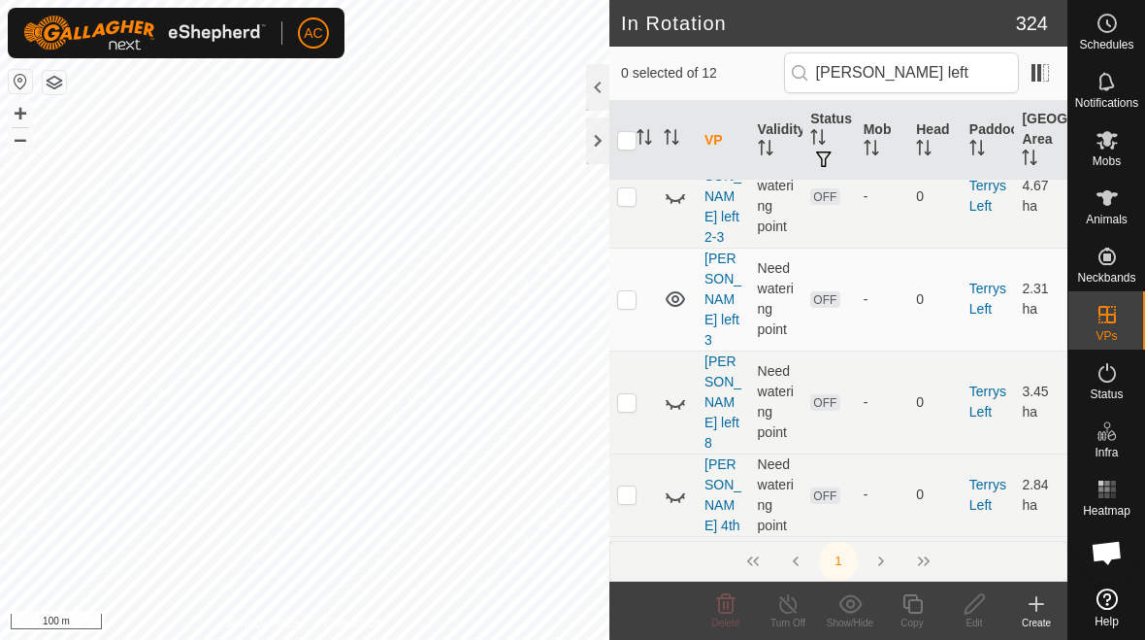
scroll to position [387, 0]
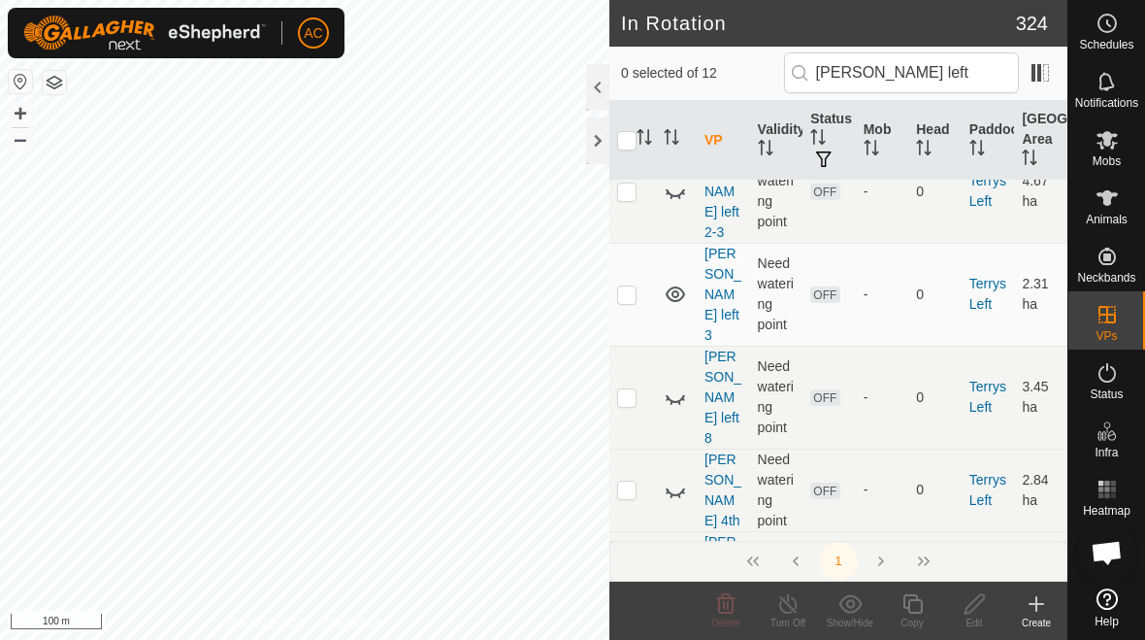
click at [683, 479] on icon at bounding box center [675, 490] width 23 height 23
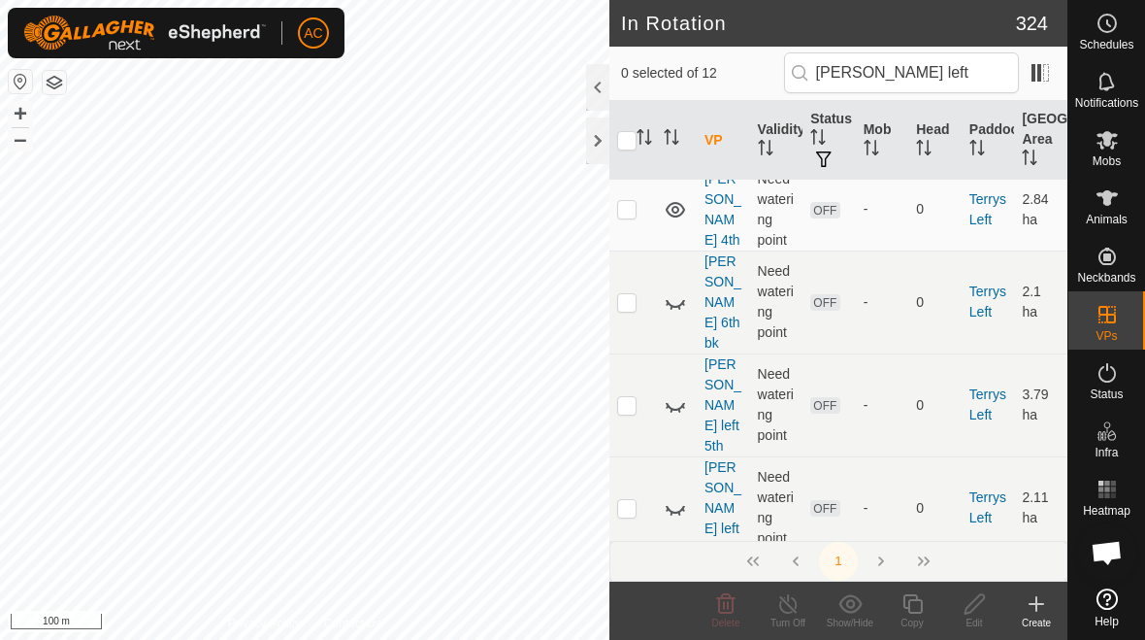
scroll to position [0, 0]
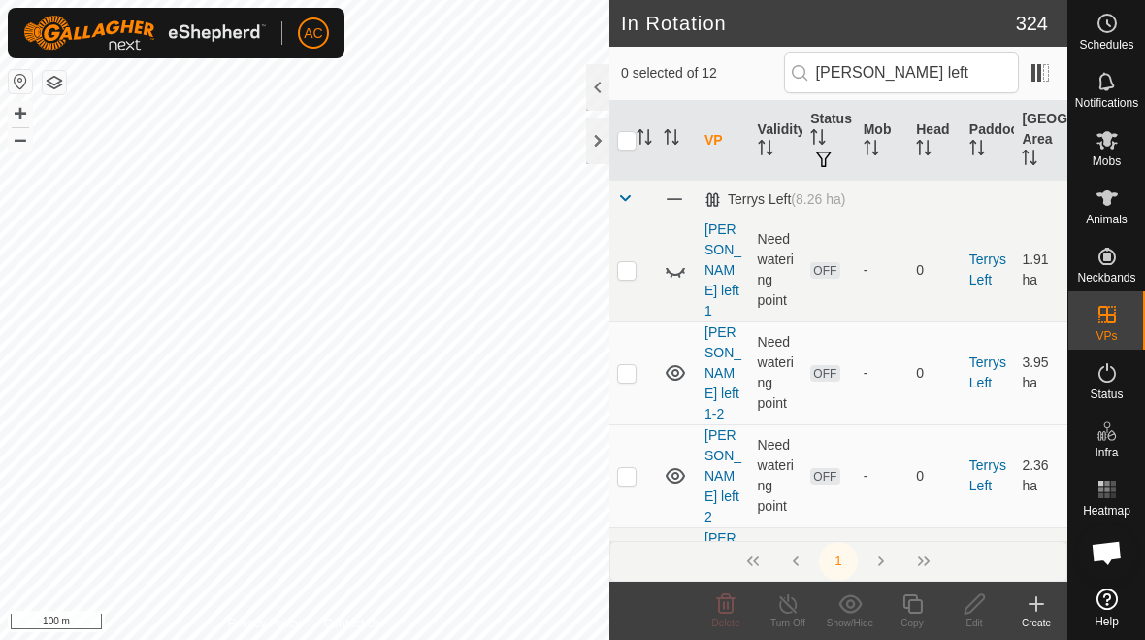
click at [626, 571] on p-checkbox at bounding box center [626, 579] width 19 height 16
click at [636, 571] on p-checkbox at bounding box center [626, 579] width 19 height 16
checkbox input "false"
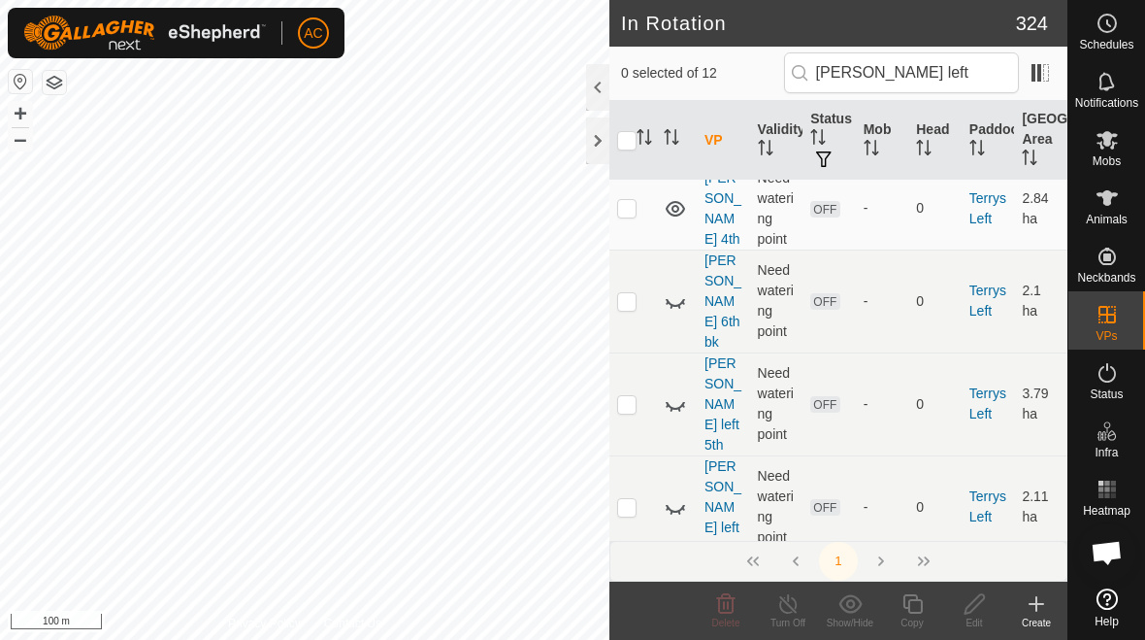
scroll to position [668, 0]
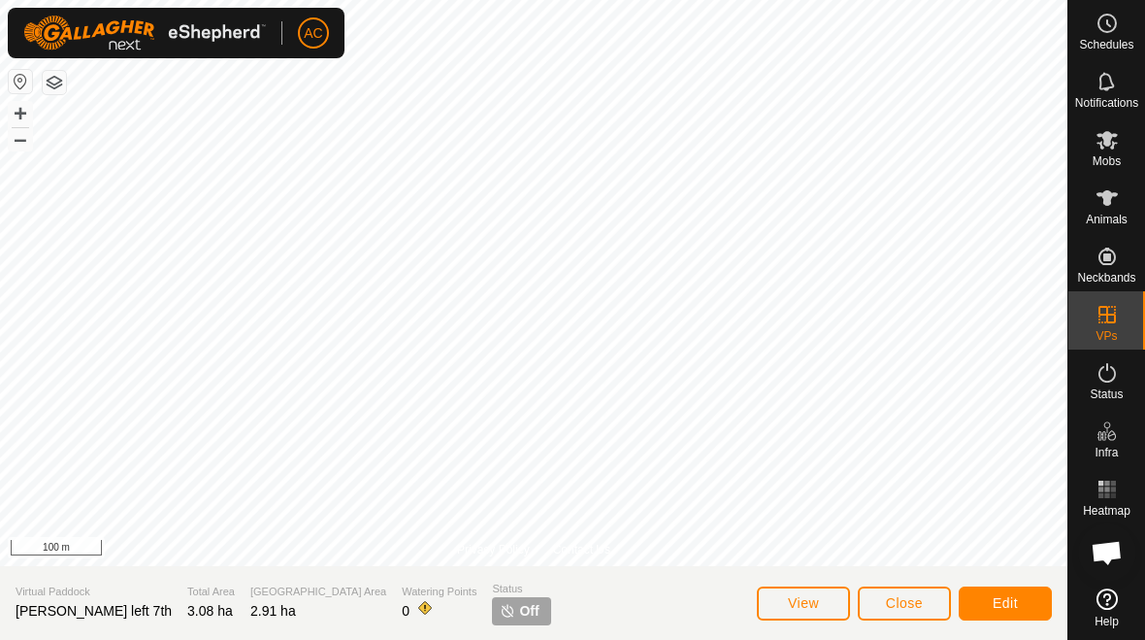
click at [815, 609] on span "View" at bounding box center [803, 603] width 31 height 16
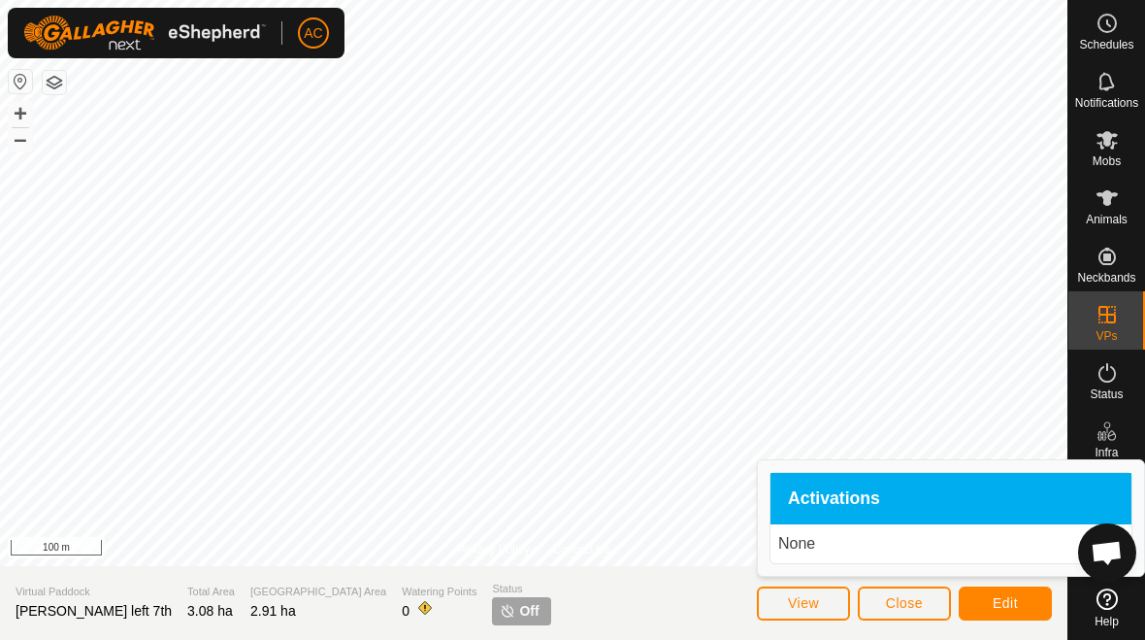
click at [834, 542] on p "None" at bounding box center [951, 543] width 346 height 23
click at [1020, 609] on button "Edit" at bounding box center [1005, 603] width 93 height 34
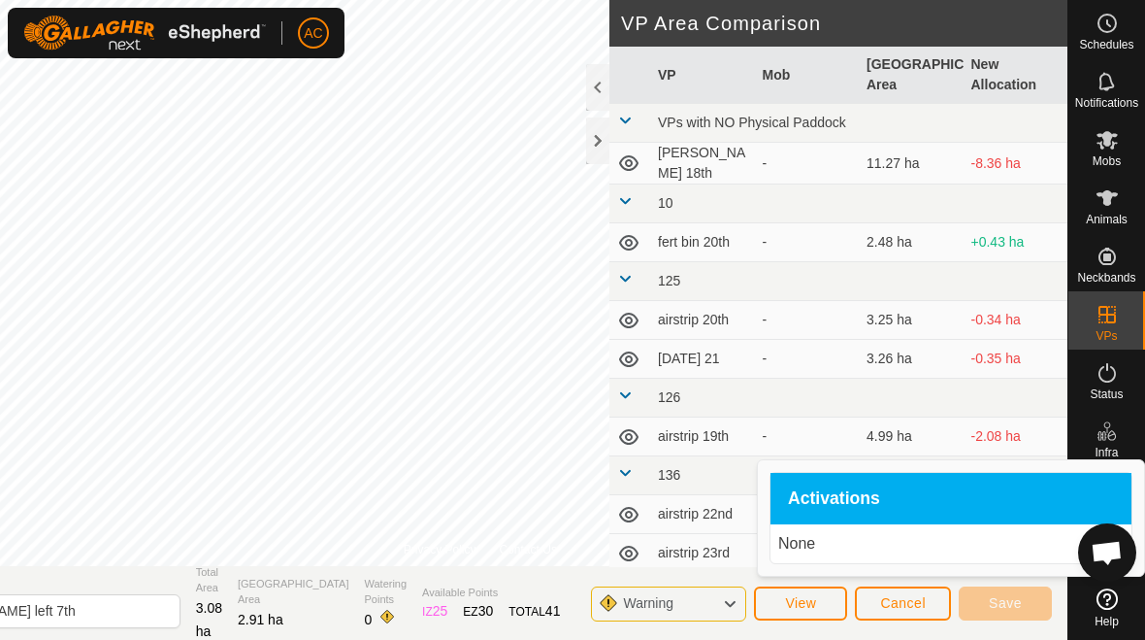
click at [820, 596] on button "View" at bounding box center [800, 603] width 93 height 34
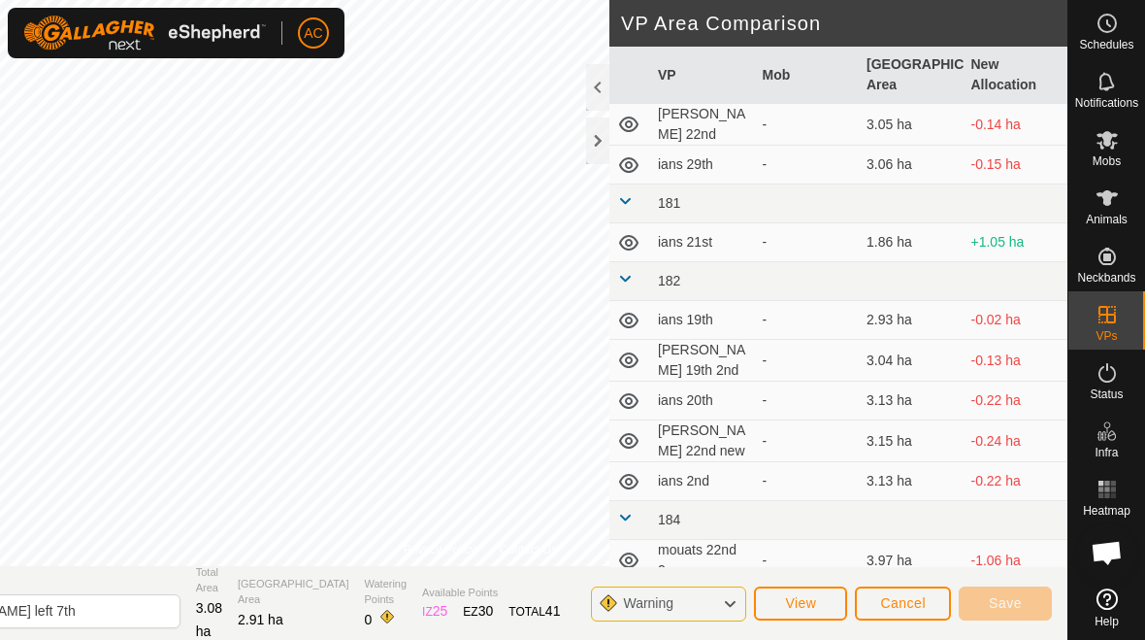
scroll to position [1410, 0]
